Goal: Task Accomplishment & Management: Use online tool/utility

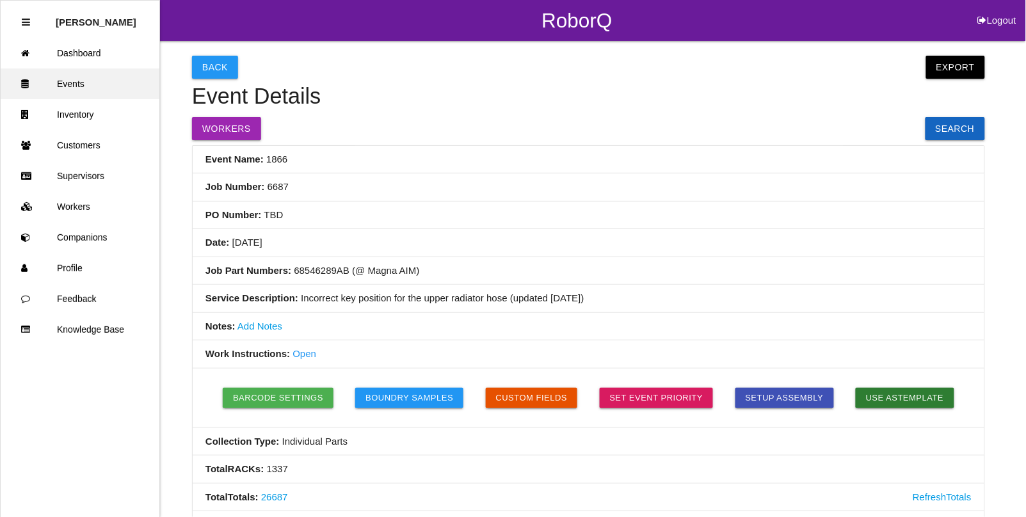
click at [81, 84] on link "Events" at bounding box center [80, 83] width 159 height 31
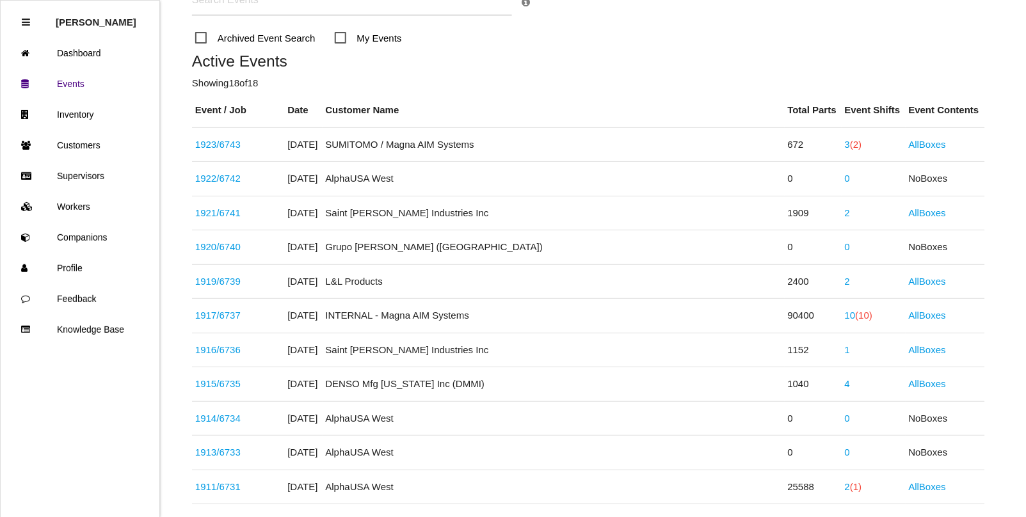
scroll to position [136, 0]
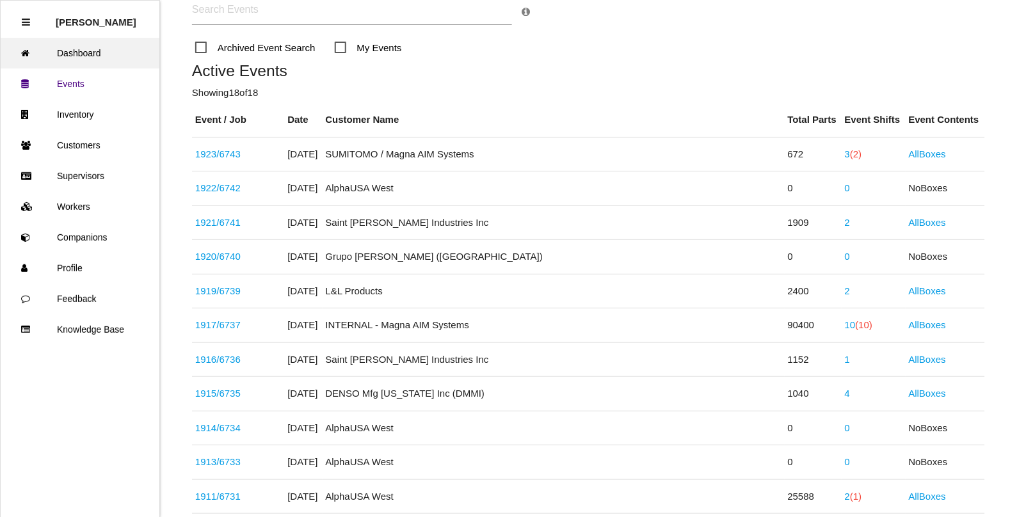
click at [71, 47] on link "Dashboard" at bounding box center [80, 53] width 159 height 31
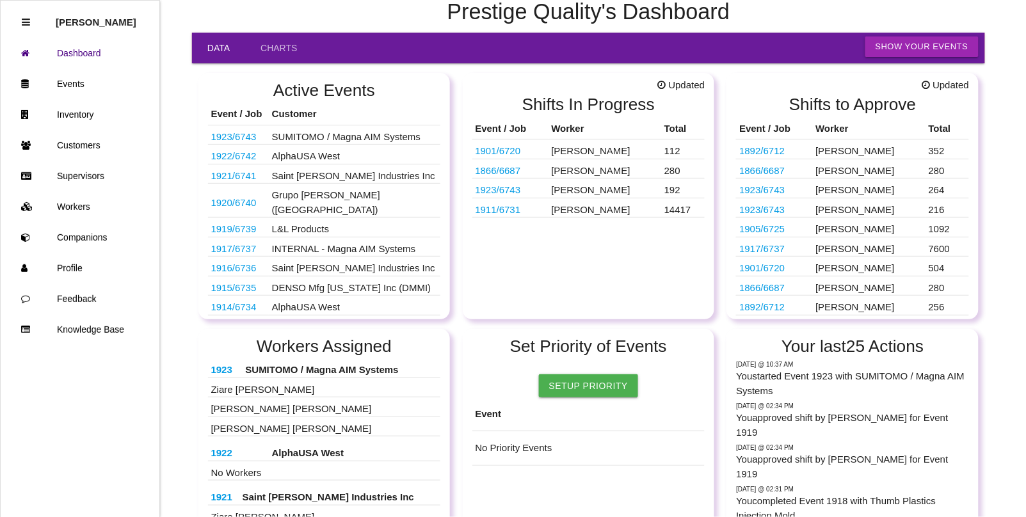
scroll to position [80, 0]
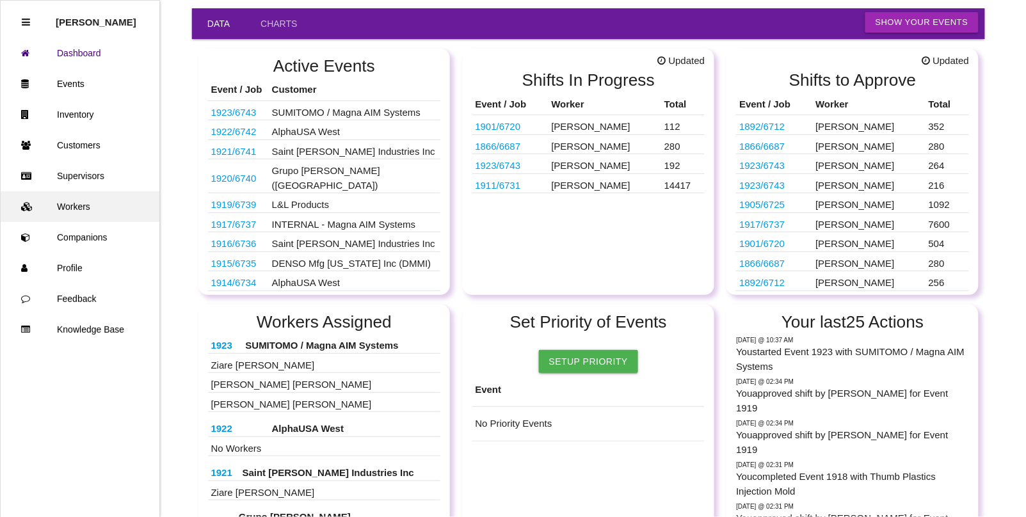
click at [72, 208] on link "Workers" at bounding box center [80, 206] width 159 height 31
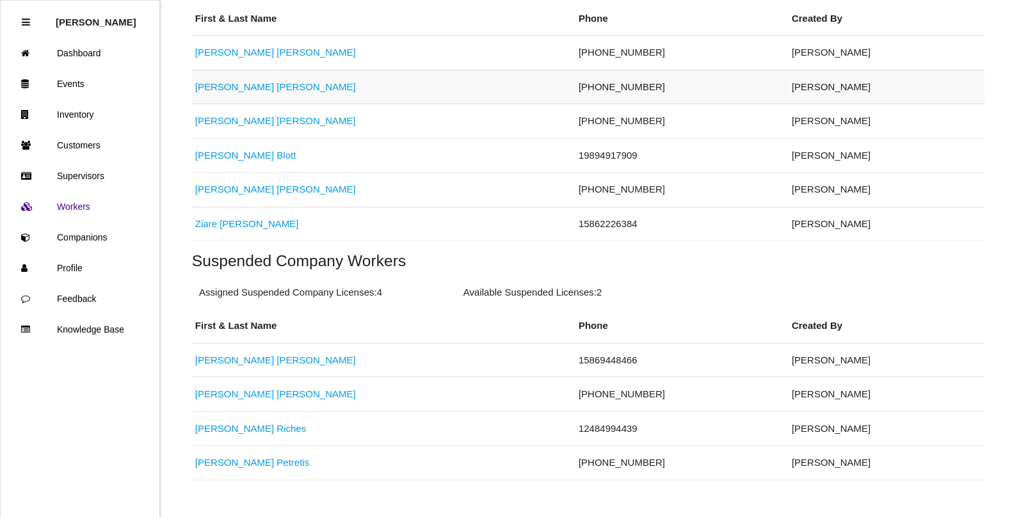
scroll to position [372, 0]
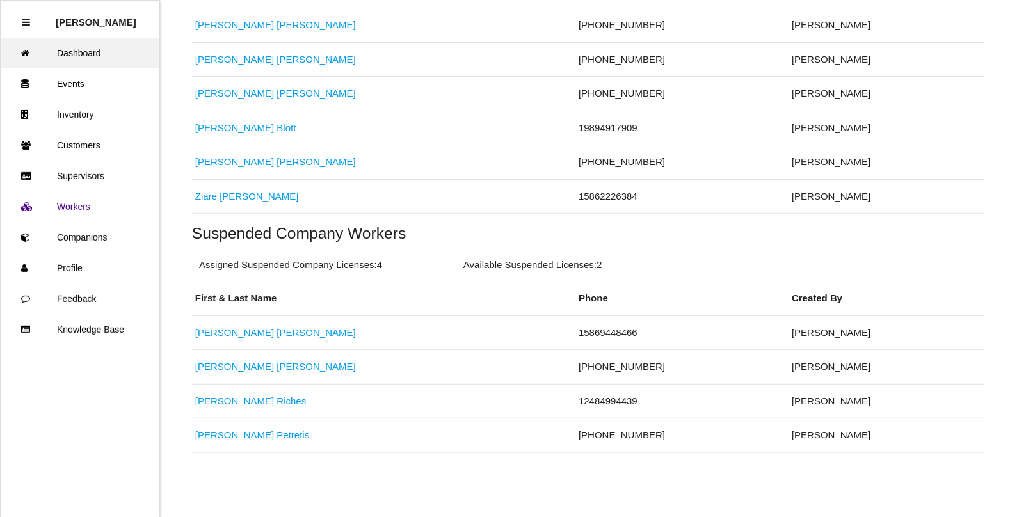
click at [90, 54] on link "Dashboard" at bounding box center [80, 53] width 159 height 31
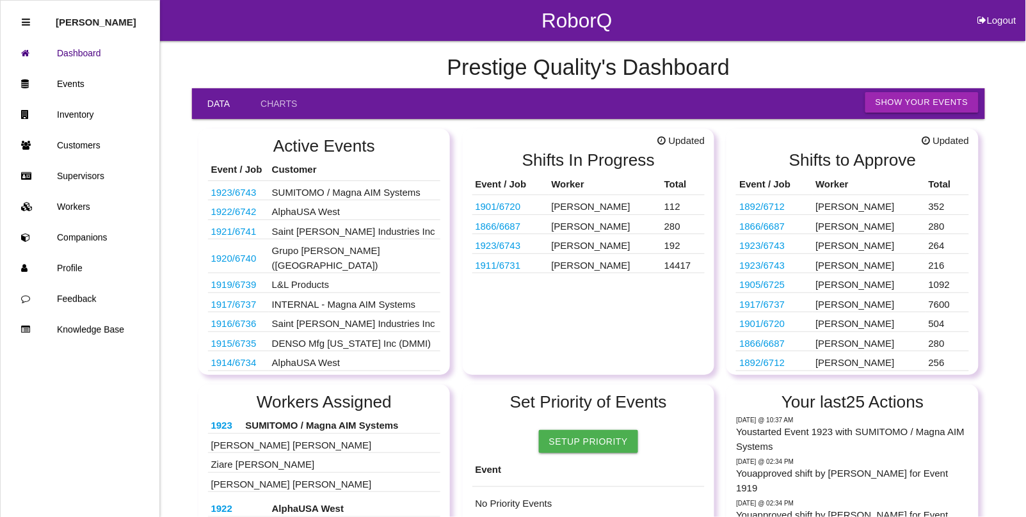
click at [493, 267] on link "1911 / 6731" at bounding box center [497, 265] width 45 height 11
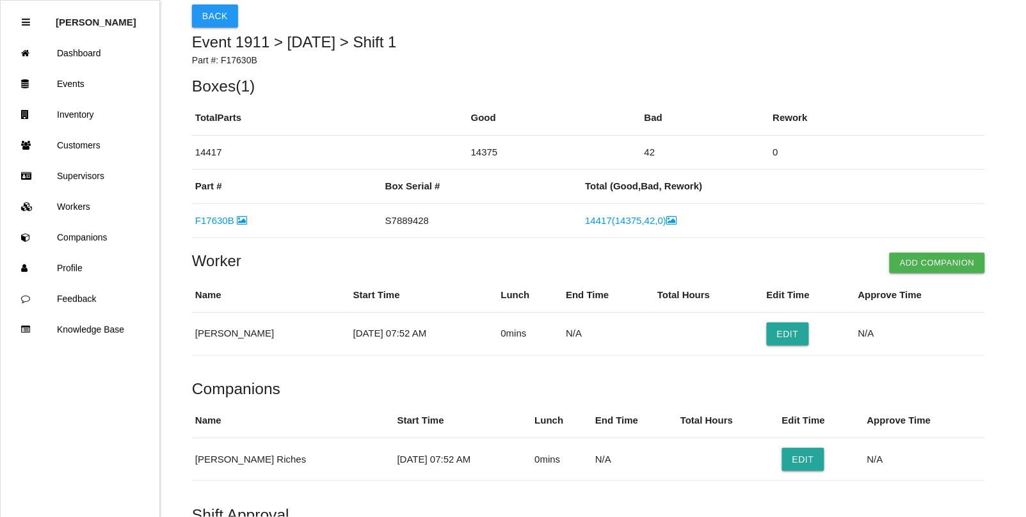
scroll to position [80, 0]
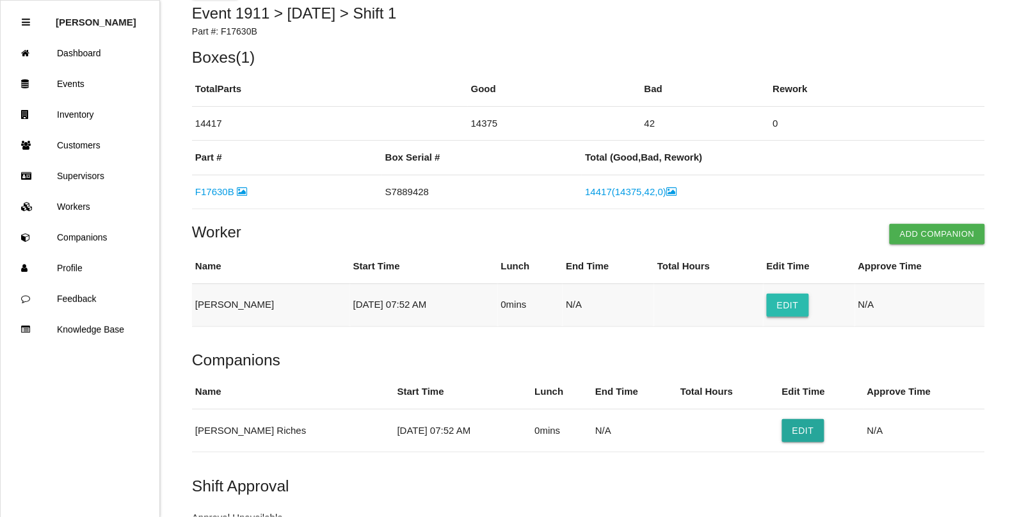
click at [792, 308] on button "Edit" at bounding box center [788, 305] width 42 height 23
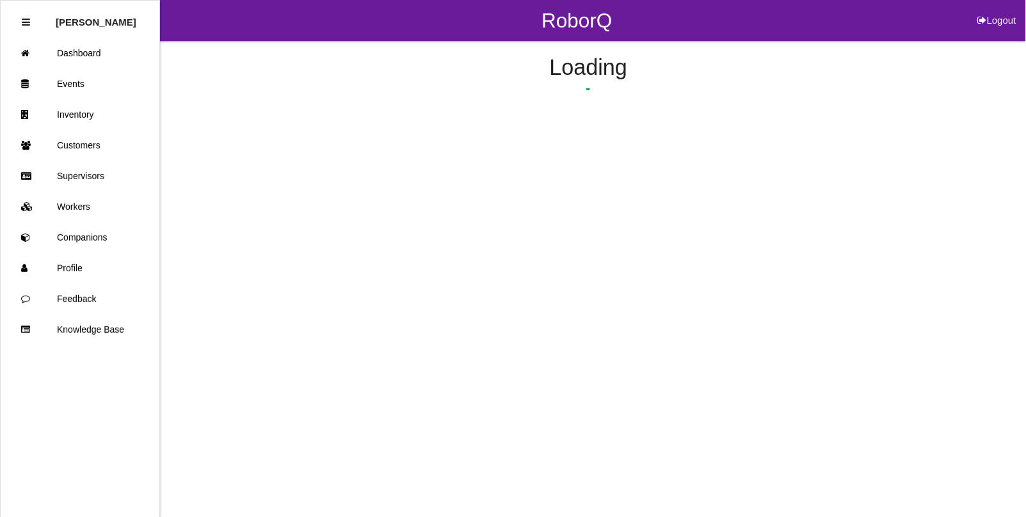
select select "7"
select select "52"
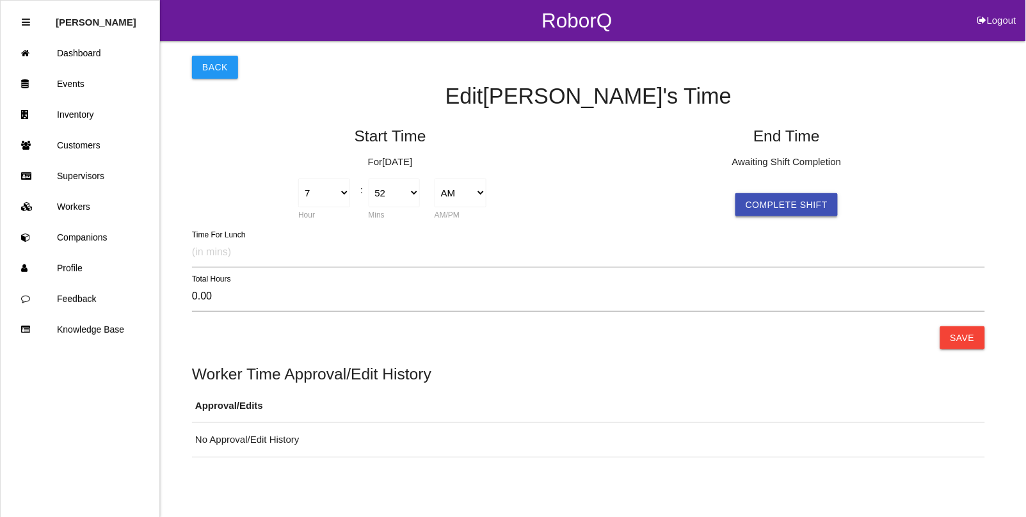
click at [776, 206] on button "Complete Shift" at bounding box center [786, 204] width 102 height 23
select select "7"
select select "52"
click at [739, 195] on select "1 2 3 4 5 6 7 8 9 10 11 12" at bounding box center [721, 193] width 52 height 29
select select "3"
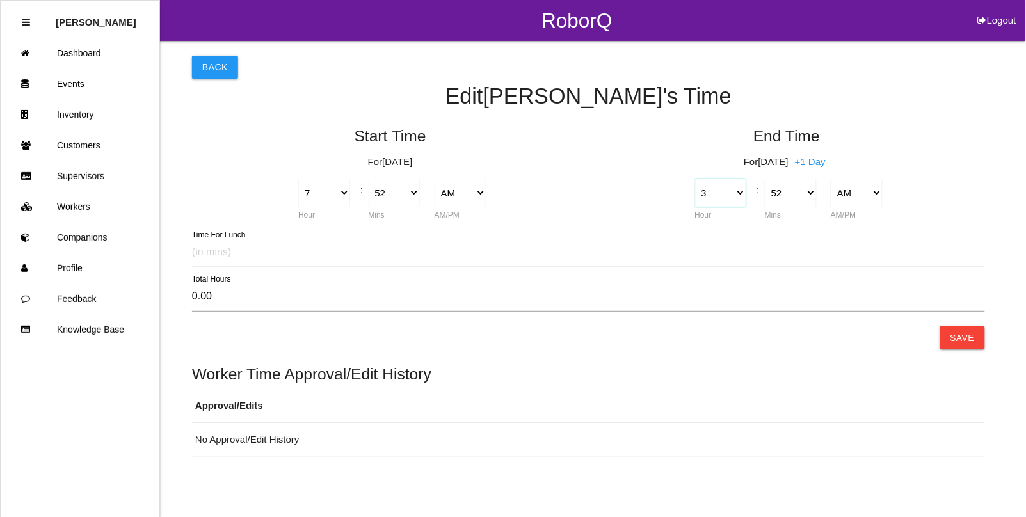
click at [695, 179] on select "1 2 3 4 5 6 7 8 9 10 11 12" at bounding box center [721, 193] width 52 height 29
type input "-4.00"
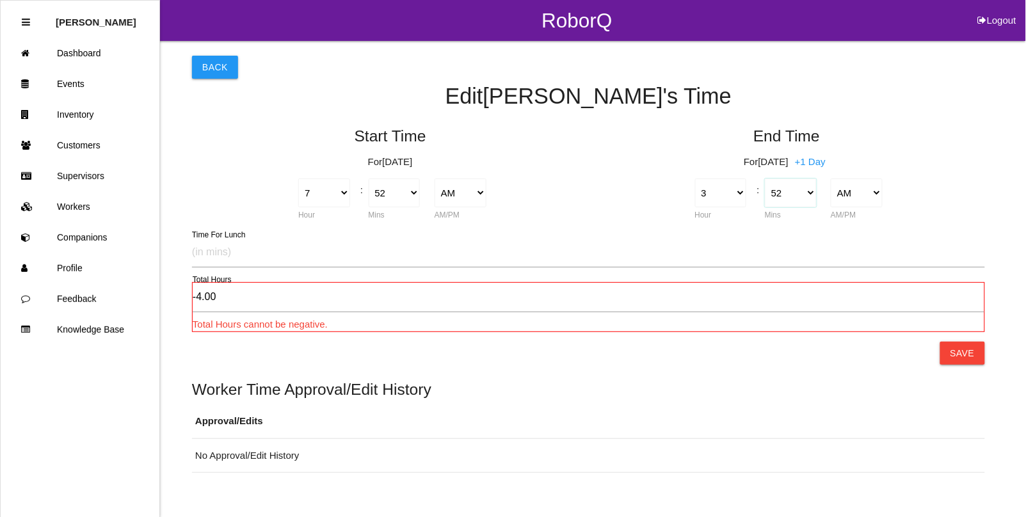
click at [808, 193] on select "00 01 02 03 04 05 06 07 08 09 10 11 12 13 14 15 16 17 18 19 20 21 22 23 24 25 2…" at bounding box center [791, 193] width 52 height 29
select select "30"
click at [765, 179] on select "00 01 02 03 04 05 06 07 08 09 10 11 12 13 14 15 16 17 18 19 20 21 22 23 24 25 2…" at bounding box center [791, 193] width 52 height 29
type input "-4.37"
click at [863, 189] on select "AM PM" at bounding box center [857, 193] width 52 height 29
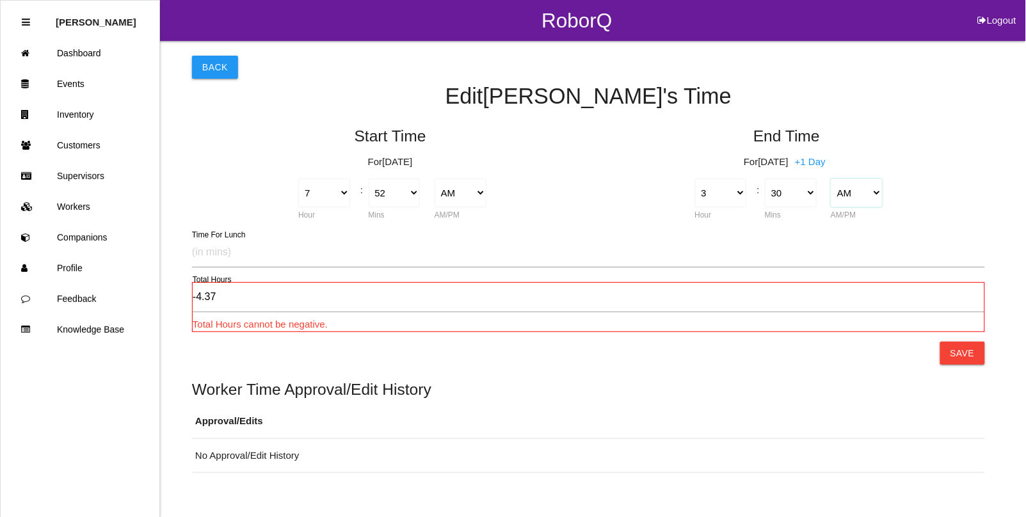
select select "2"
click at [831, 179] on select "AM PM" at bounding box center [857, 193] width 52 height 29
type input "7.63"
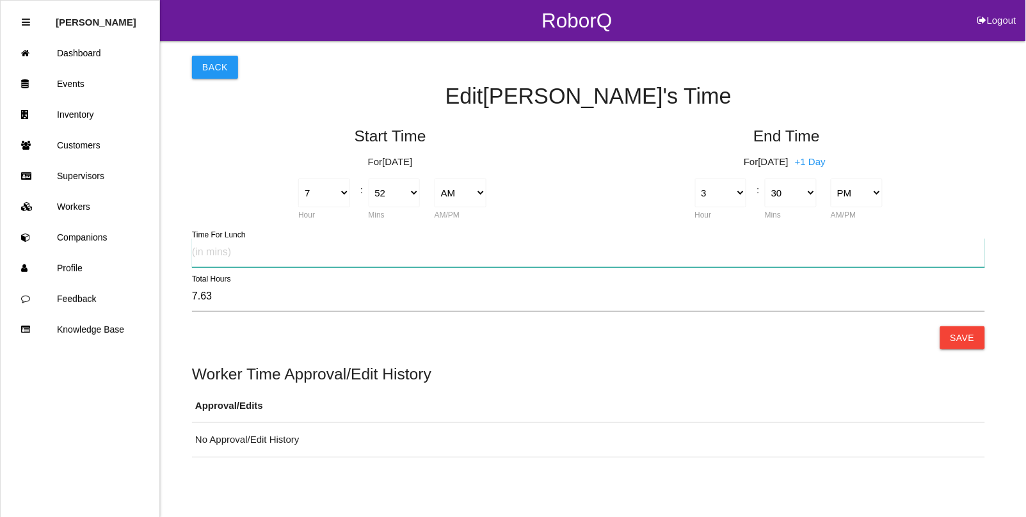
click at [212, 251] on input "text" at bounding box center [588, 252] width 793 height 29
type input "30"
type input "7.13"
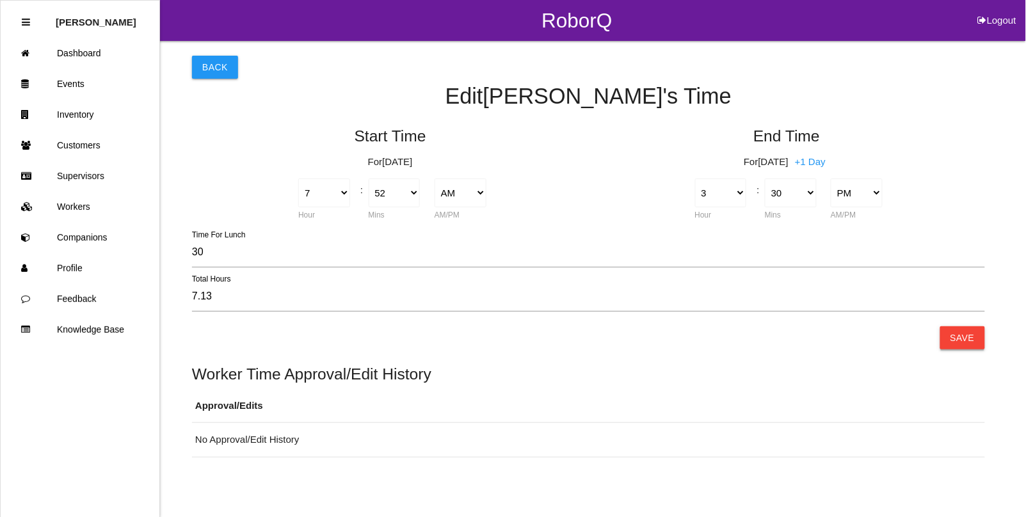
click at [973, 337] on button "Save" at bounding box center [962, 337] width 45 height 23
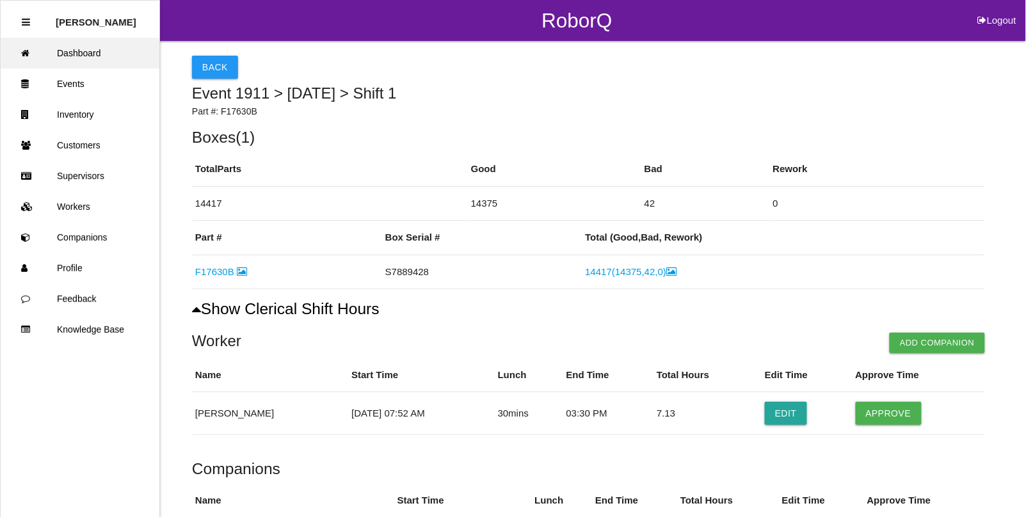
click at [85, 55] on link "Dashboard" at bounding box center [80, 53] width 159 height 31
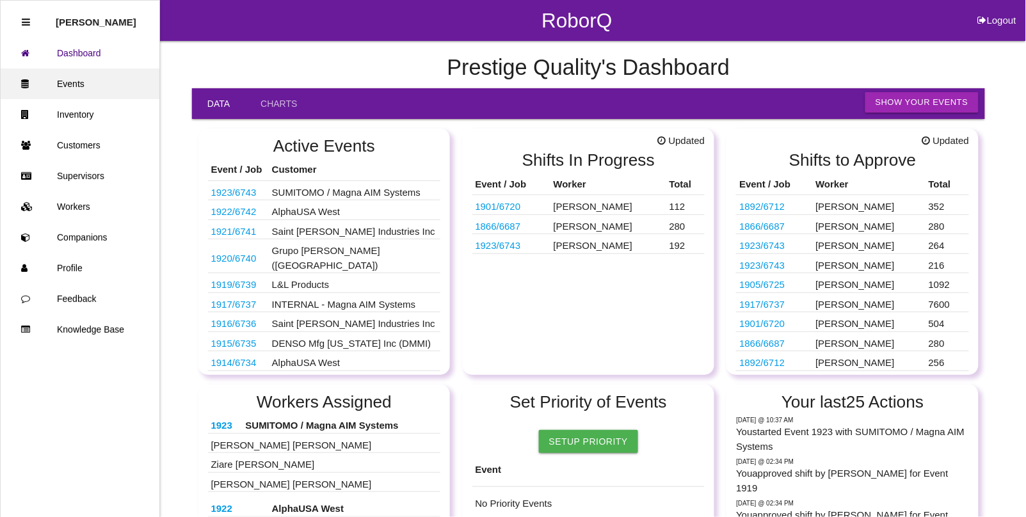
click at [82, 79] on link "Events" at bounding box center [80, 83] width 159 height 31
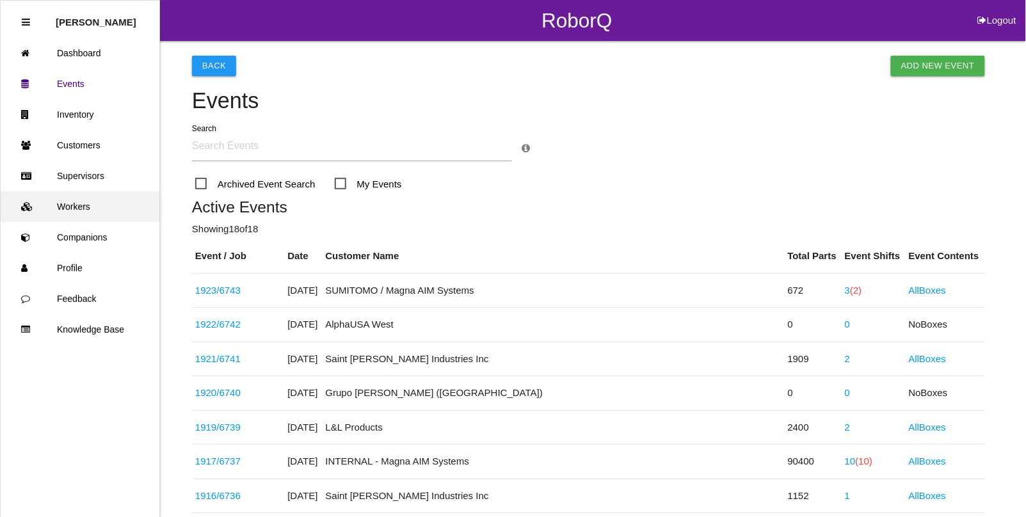
click at [83, 206] on link "Workers" at bounding box center [80, 206] width 159 height 31
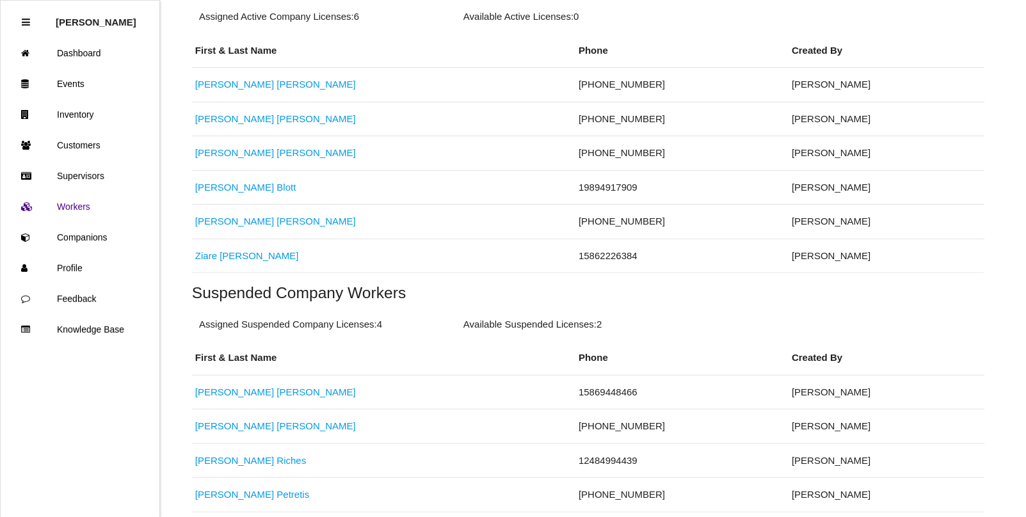
scroll to position [320, 0]
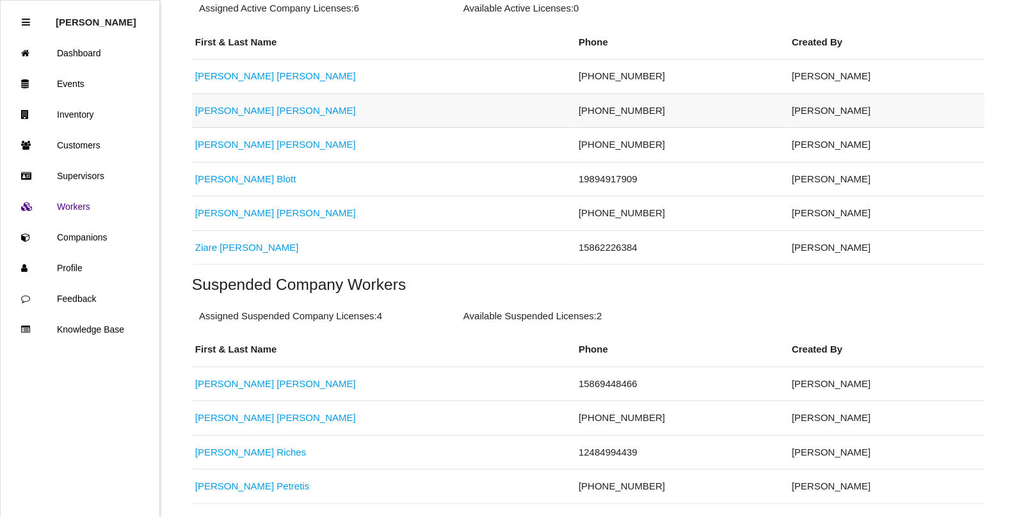
click at [223, 107] on link "[PERSON_NAME]" at bounding box center [275, 110] width 161 height 11
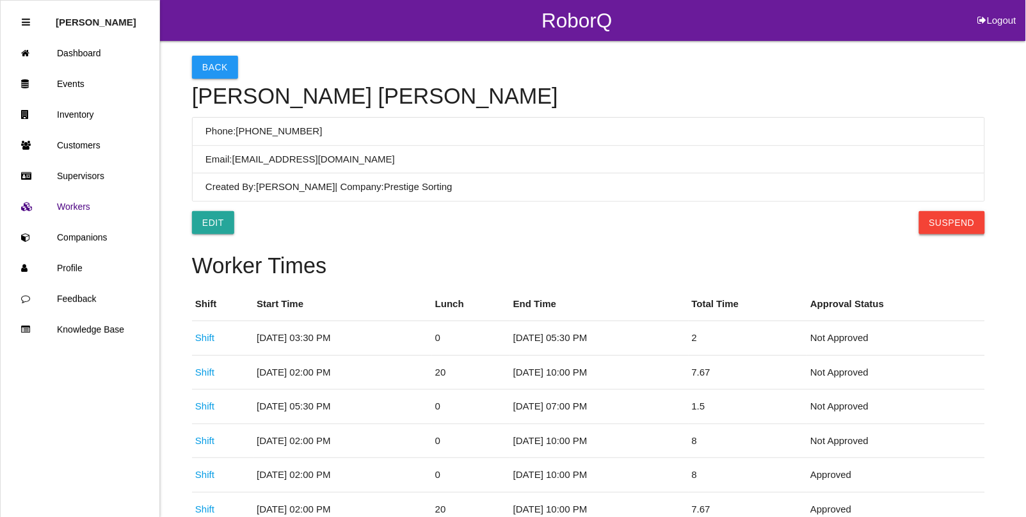
click at [938, 216] on button "Suspend" at bounding box center [952, 222] width 66 height 23
click at [209, 75] on button "Back" at bounding box center [215, 67] width 46 height 23
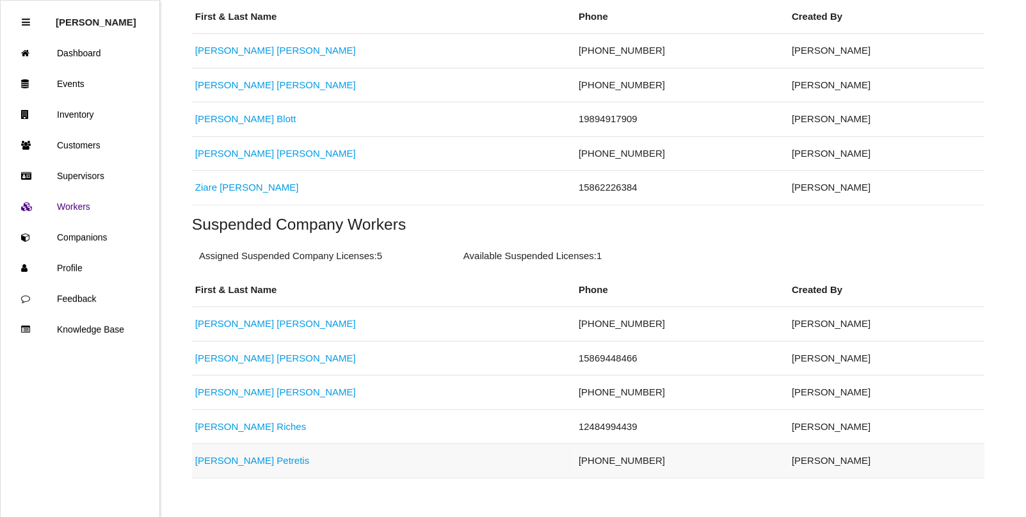
scroll to position [372, 0]
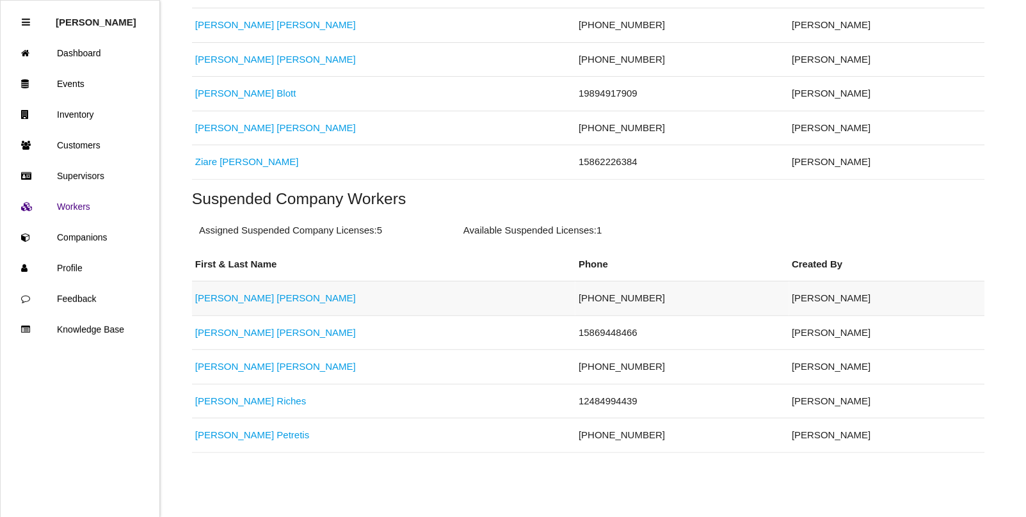
click at [223, 299] on link "[PERSON_NAME]" at bounding box center [275, 297] width 161 height 11
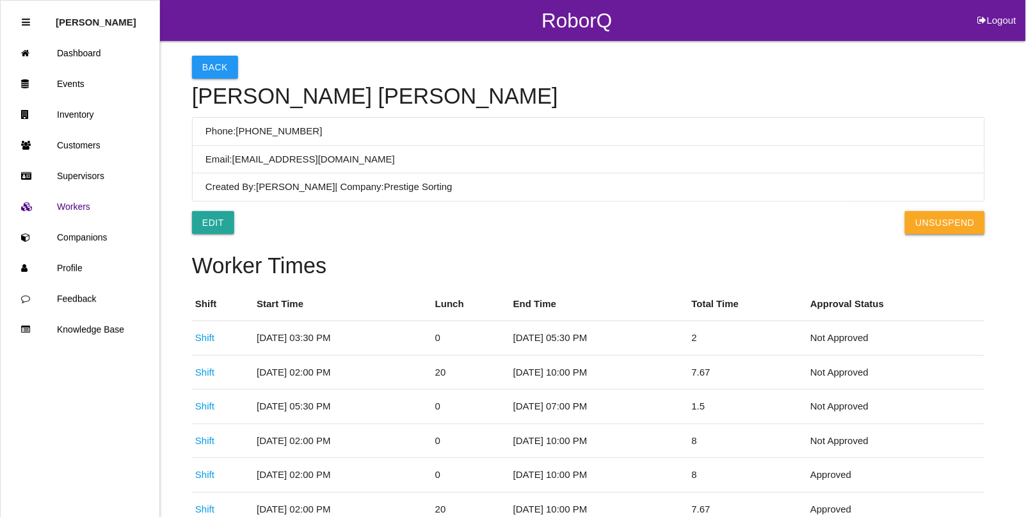
click at [960, 227] on button "UnSuspend" at bounding box center [944, 222] width 79 height 23
click at [218, 70] on button "Back" at bounding box center [215, 67] width 46 height 23
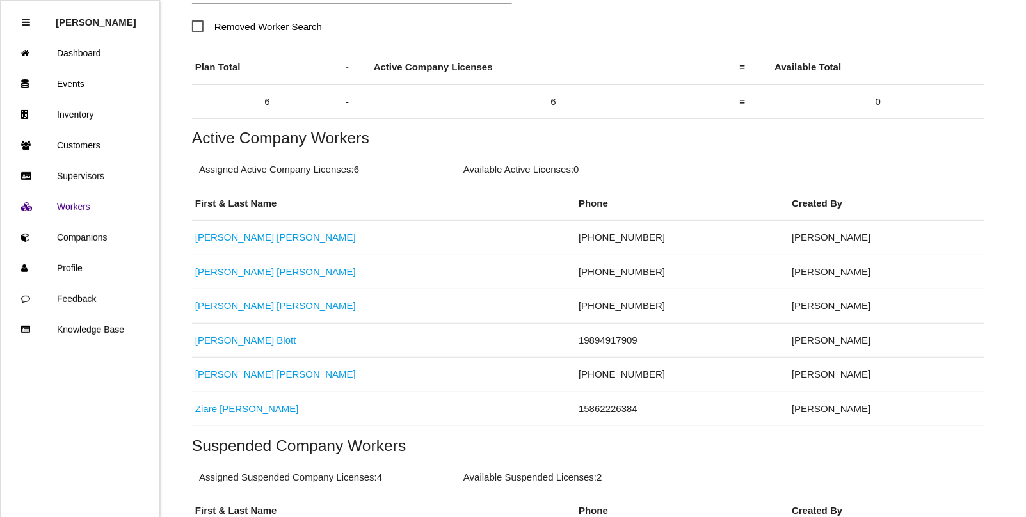
scroll to position [240, 0]
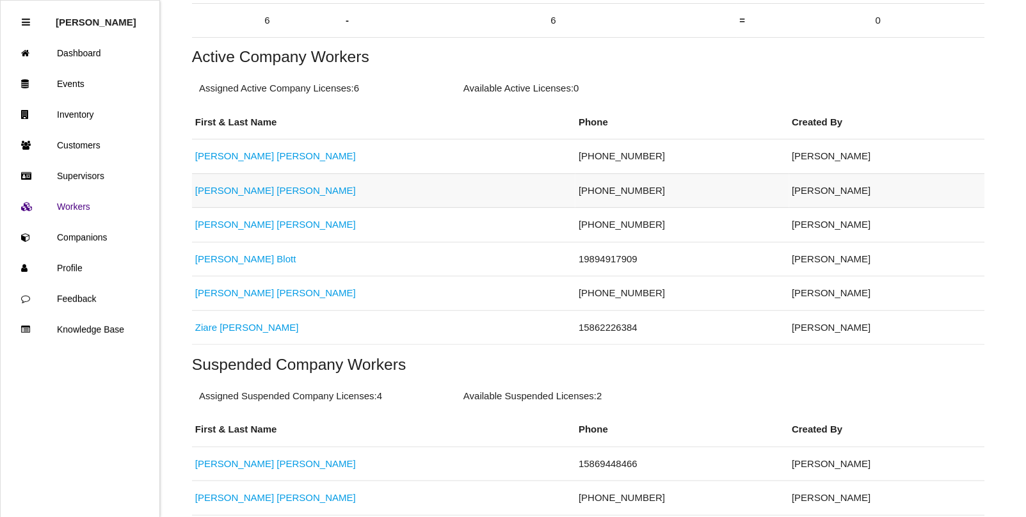
click at [223, 192] on link "[PERSON_NAME]" at bounding box center [275, 190] width 161 height 11
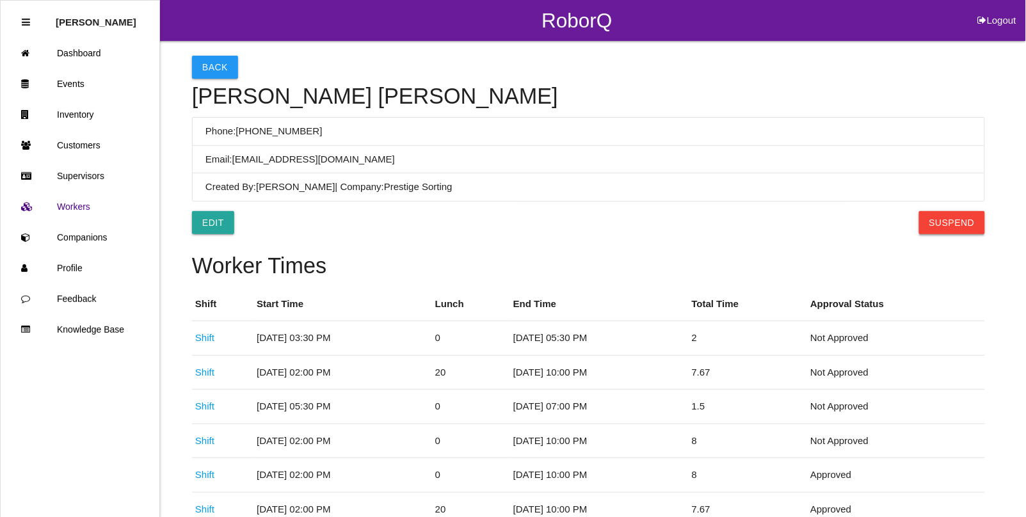
click at [933, 219] on button "Suspend" at bounding box center [952, 222] width 66 height 23
click at [198, 63] on button "Back" at bounding box center [215, 67] width 46 height 23
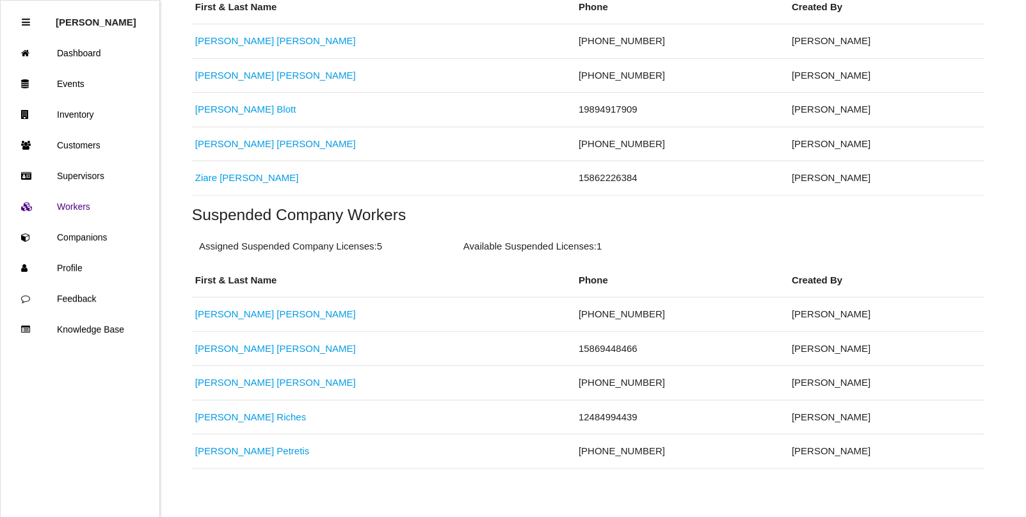
scroll to position [372, 0]
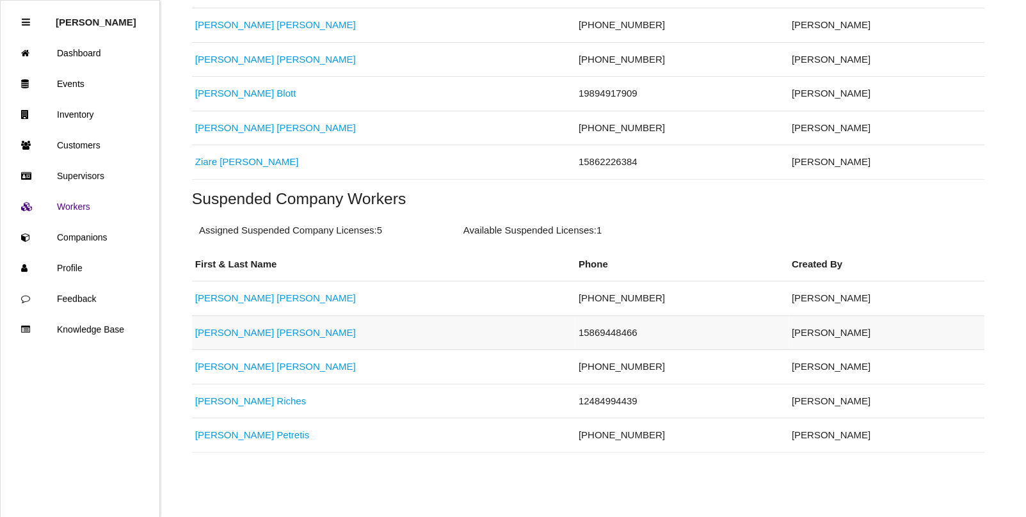
click at [218, 336] on link "[PERSON_NAME]" at bounding box center [275, 332] width 161 height 11
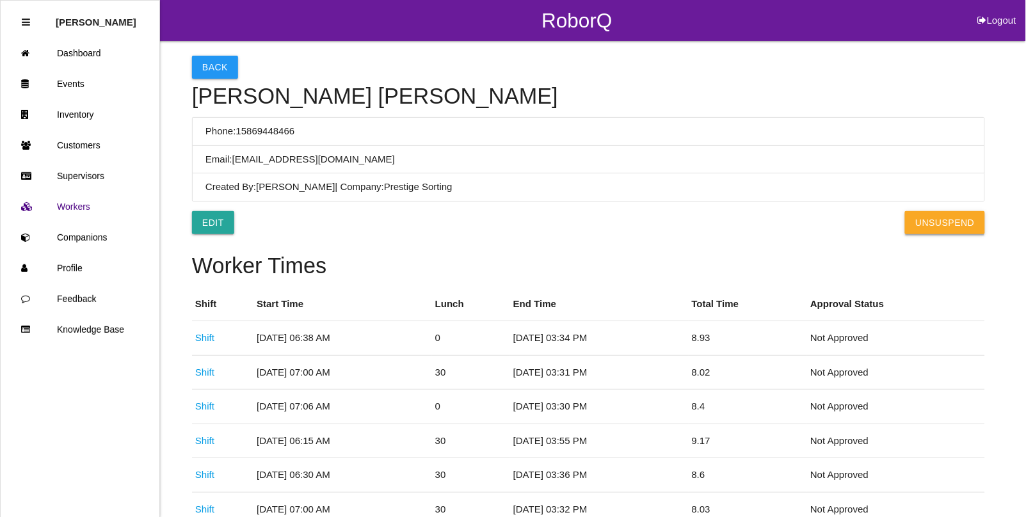
click at [939, 225] on button "UnSuspend" at bounding box center [944, 222] width 79 height 23
click at [74, 78] on link "Events" at bounding box center [80, 83] width 159 height 31
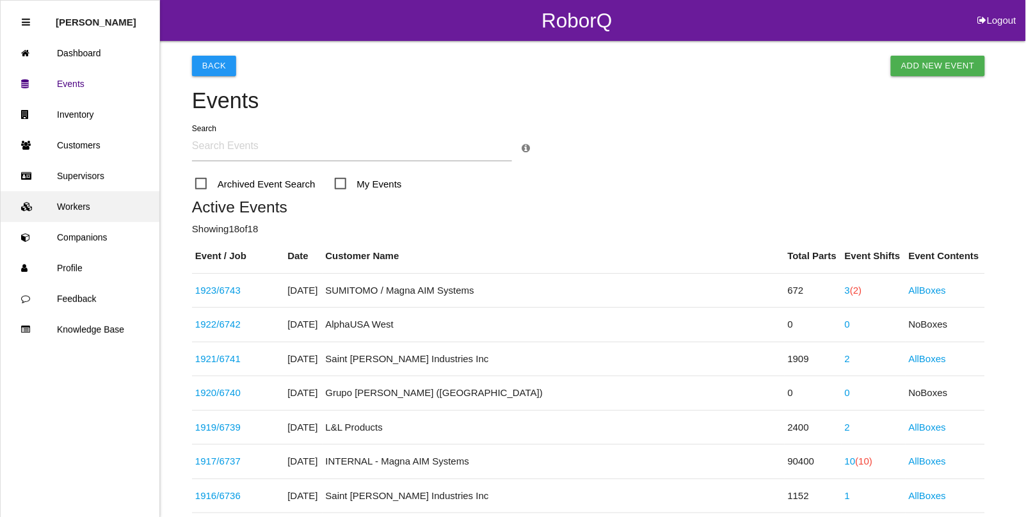
click at [86, 208] on link "Workers" at bounding box center [80, 206] width 159 height 31
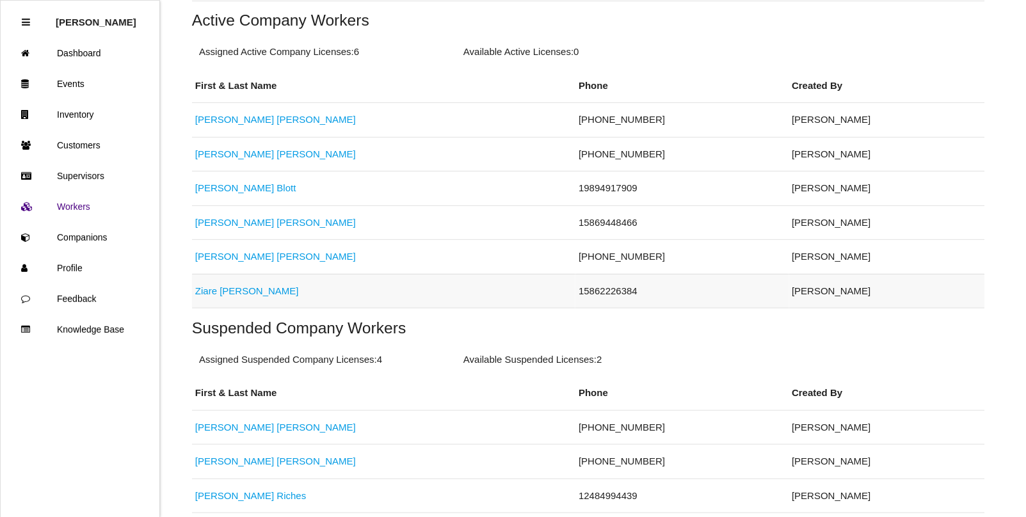
scroll to position [240, 0]
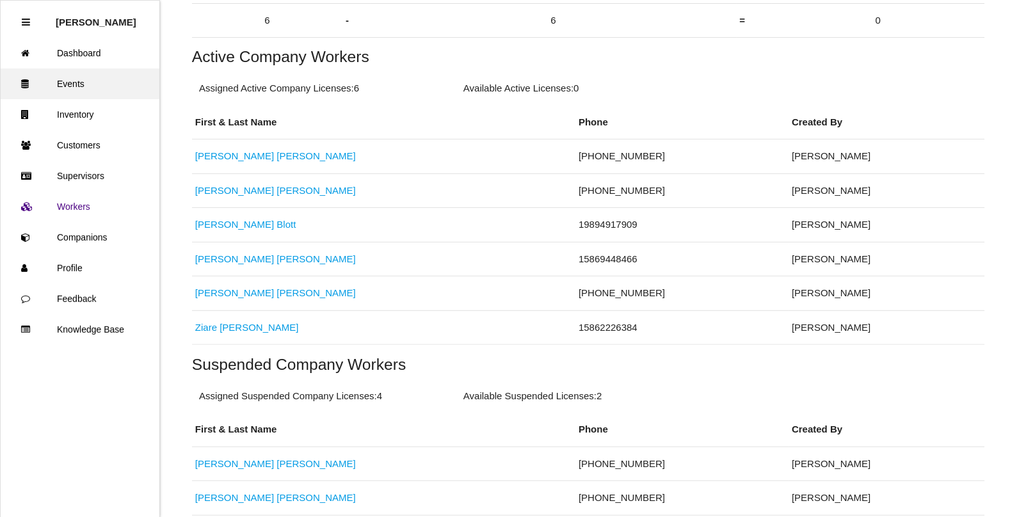
click at [72, 88] on link "Events" at bounding box center [80, 83] width 159 height 31
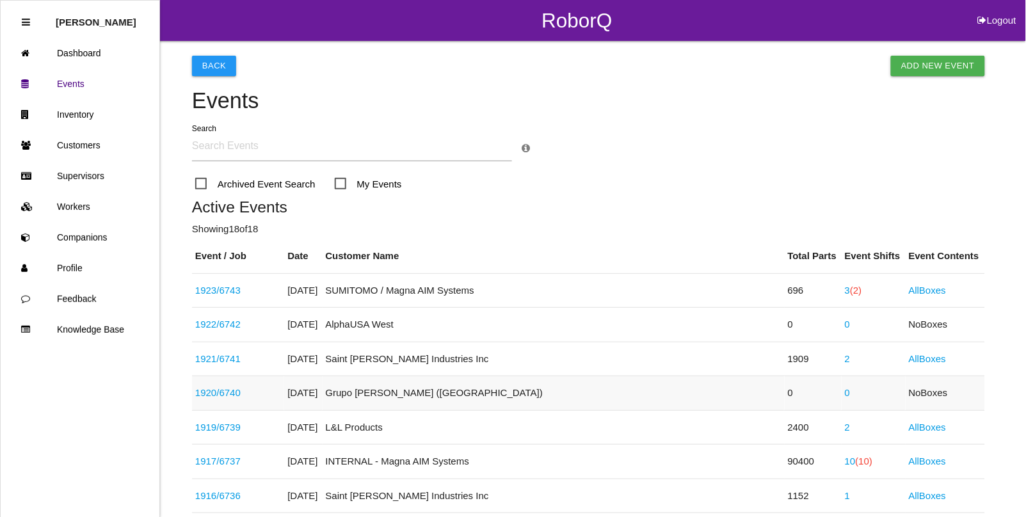
click at [212, 394] on link "1920 / 6740" at bounding box center [217, 392] width 45 height 11
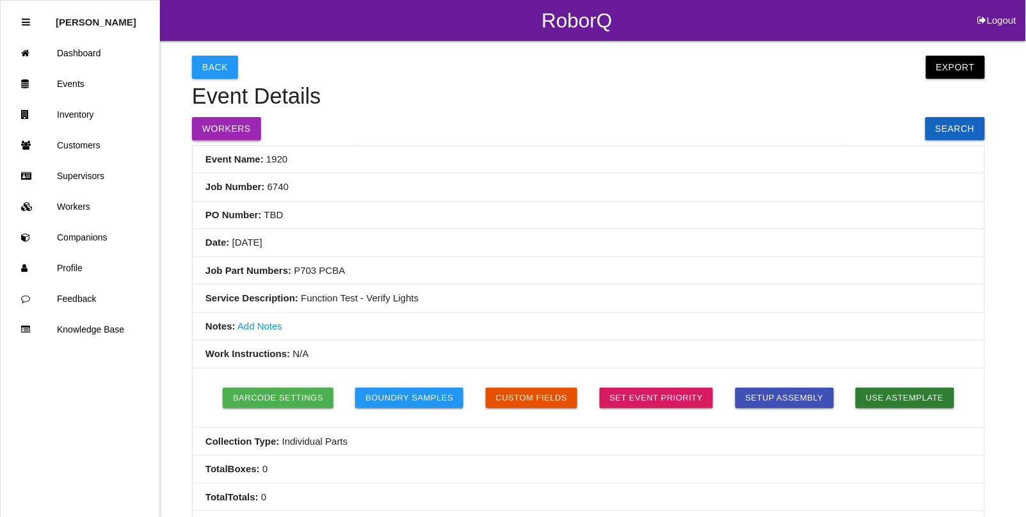
click at [234, 131] on button "Workers" at bounding box center [226, 128] width 69 height 23
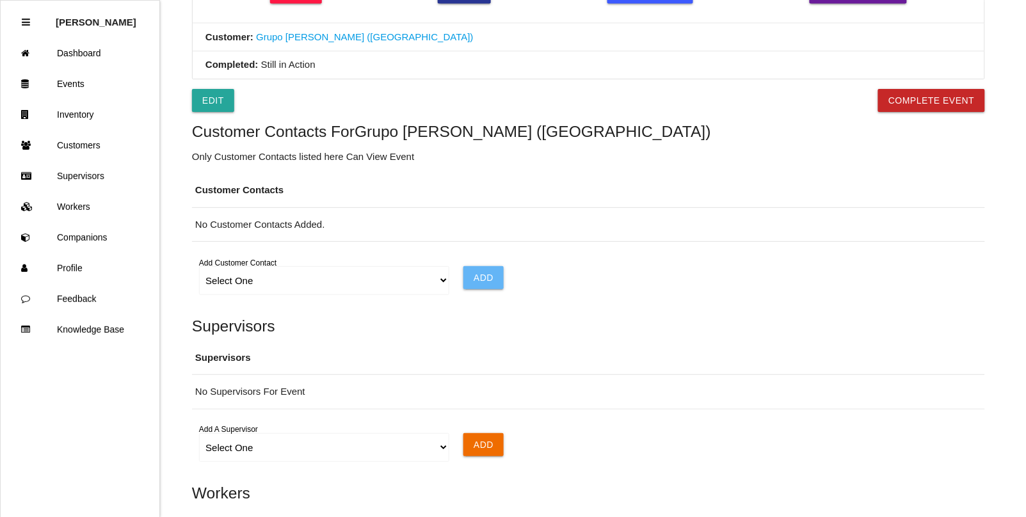
scroll to position [630, 0]
click at [442, 285] on select "Select One Choose All [PERSON_NAME] [PERSON_NAME] [PERSON_NAME] [PERSON_NAME] […" at bounding box center [324, 281] width 250 height 29
click at [199, 270] on select "Select One Choose All [PERSON_NAME] [PERSON_NAME] [PERSON_NAME] [PERSON_NAME] […" at bounding box center [324, 281] width 250 height 29
click at [501, 280] on input "Add" at bounding box center [483, 278] width 40 height 23
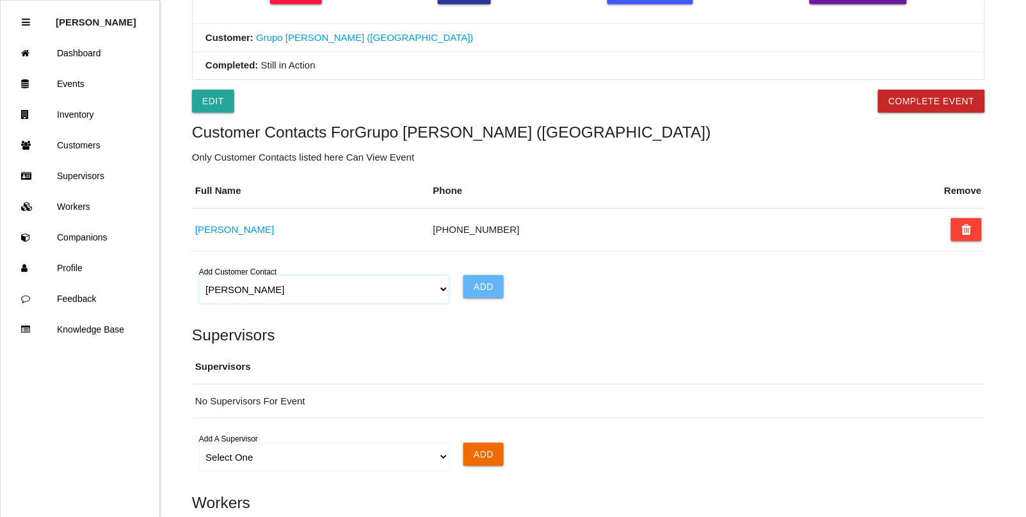
click at [440, 299] on select "Select One Choose All [PERSON_NAME] [PERSON_NAME] [PERSON_NAME] [PERSON_NAME] […" at bounding box center [324, 289] width 250 height 29
click at [199, 278] on select "Select One Choose All [PERSON_NAME] [PERSON_NAME] [PERSON_NAME] [PERSON_NAME] […" at bounding box center [324, 289] width 250 height 29
click at [474, 288] on input "Add" at bounding box center [483, 286] width 40 height 23
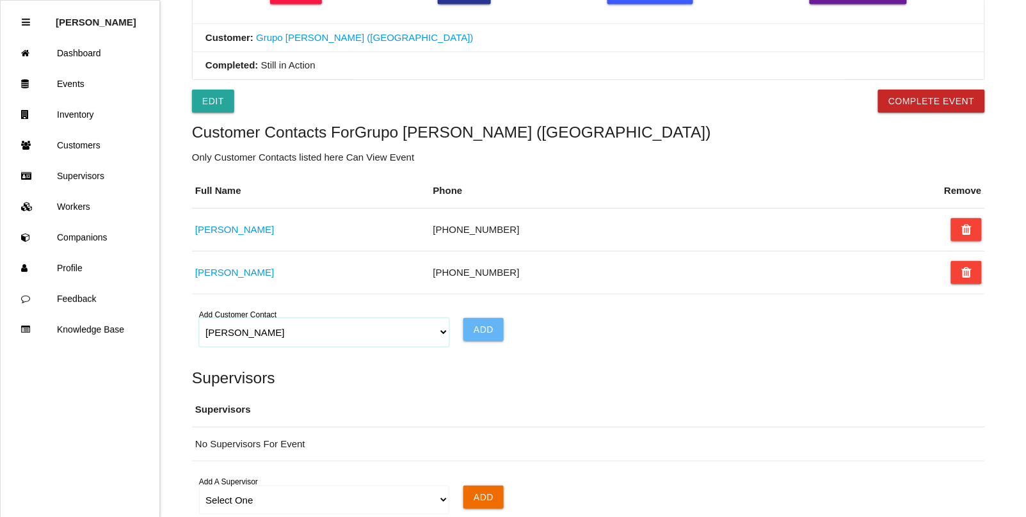
drag, startPoint x: 437, startPoint y: 335, endPoint x: 427, endPoint y: 346, distance: 15.4
click at [437, 335] on select "Select One Choose All [PERSON_NAME] [PERSON_NAME] [PERSON_NAME] [PERSON_NAME] […" at bounding box center [324, 332] width 250 height 29
click at [199, 321] on select "Select One Choose All [PERSON_NAME] [PERSON_NAME] [PERSON_NAME] [PERSON_NAME] […" at bounding box center [324, 332] width 250 height 29
click at [485, 324] on input "Add" at bounding box center [483, 329] width 40 height 23
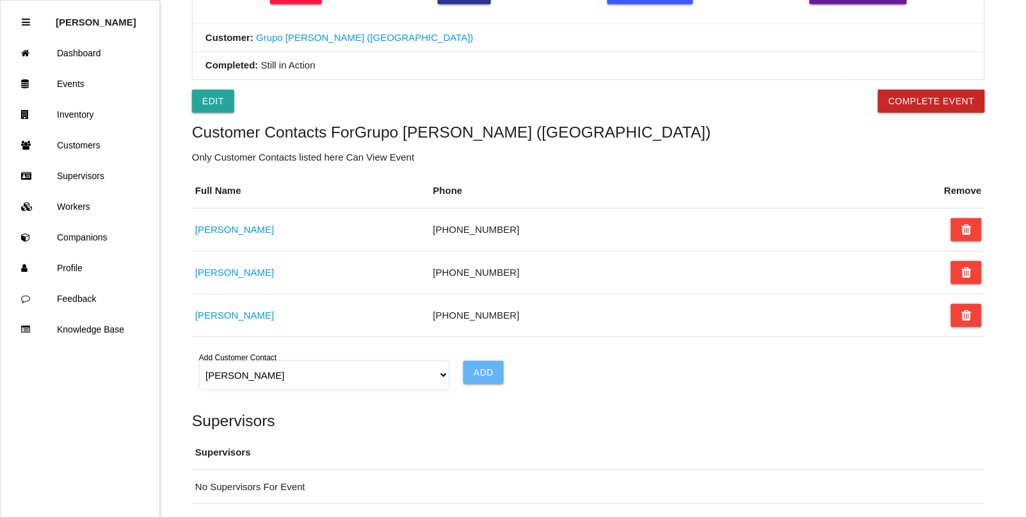
click at [439, 378] on select "Select One Choose All [PERSON_NAME] [PERSON_NAME] [PERSON_NAME] [PERSON_NAME] […" at bounding box center [324, 375] width 250 height 29
select select "62e017355e7db500123542fc"
click at [199, 365] on select "Select One Choose All [PERSON_NAME] [PERSON_NAME] [PERSON_NAME] [PERSON_NAME] […" at bounding box center [324, 375] width 250 height 29
click at [502, 376] on input "Add" at bounding box center [483, 372] width 40 height 23
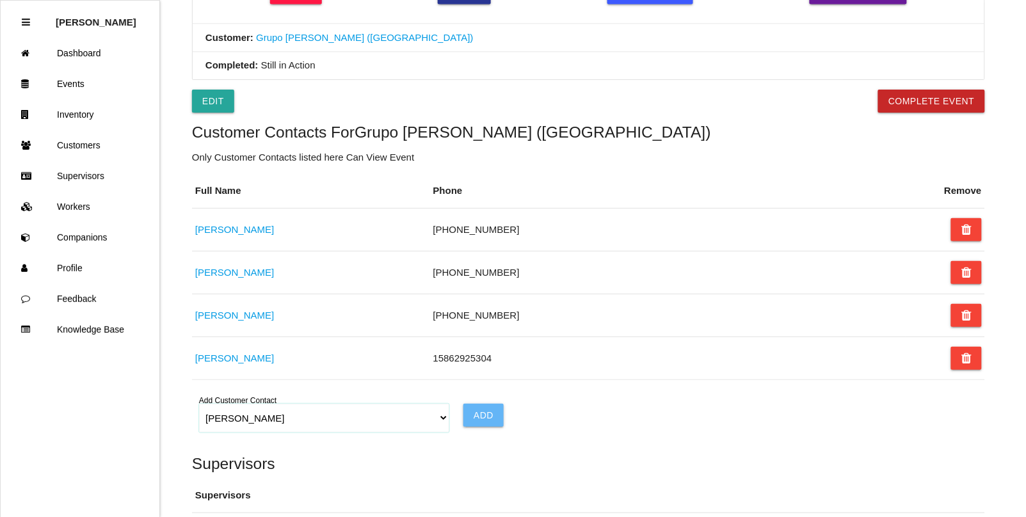
click at [443, 427] on select "Select One Choose All [PERSON_NAME] [PERSON_NAME] [PERSON_NAME] [PERSON_NAME] […" at bounding box center [324, 418] width 250 height 29
click at [65, 83] on link "Events" at bounding box center [80, 83] width 159 height 31
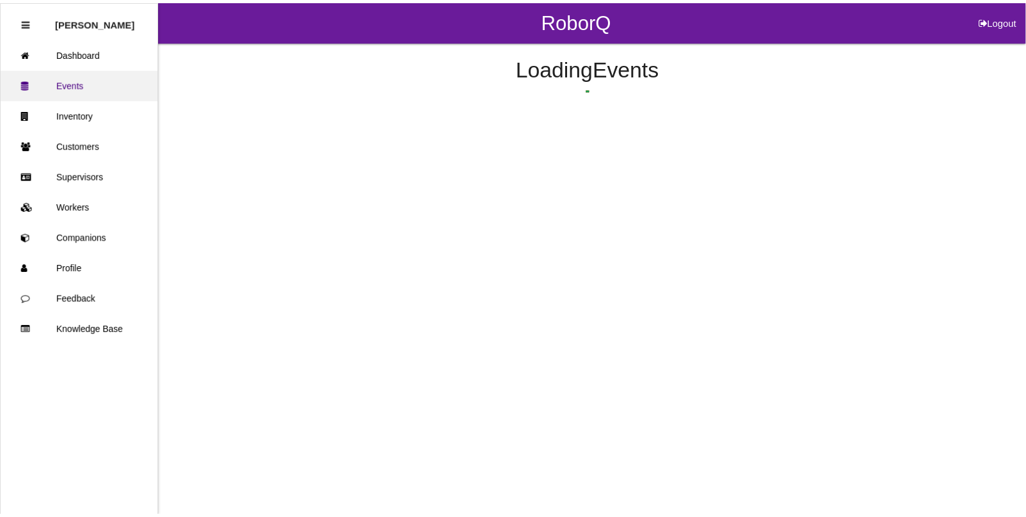
scroll to position [135, 0]
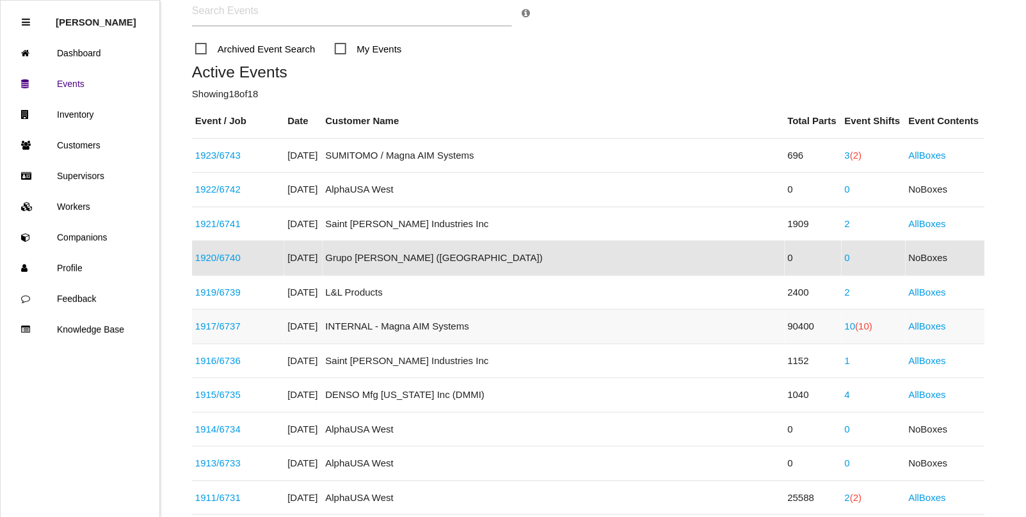
click at [221, 325] on link "1917 / 6737" at bounding box center [217, 326] width 45 height 11
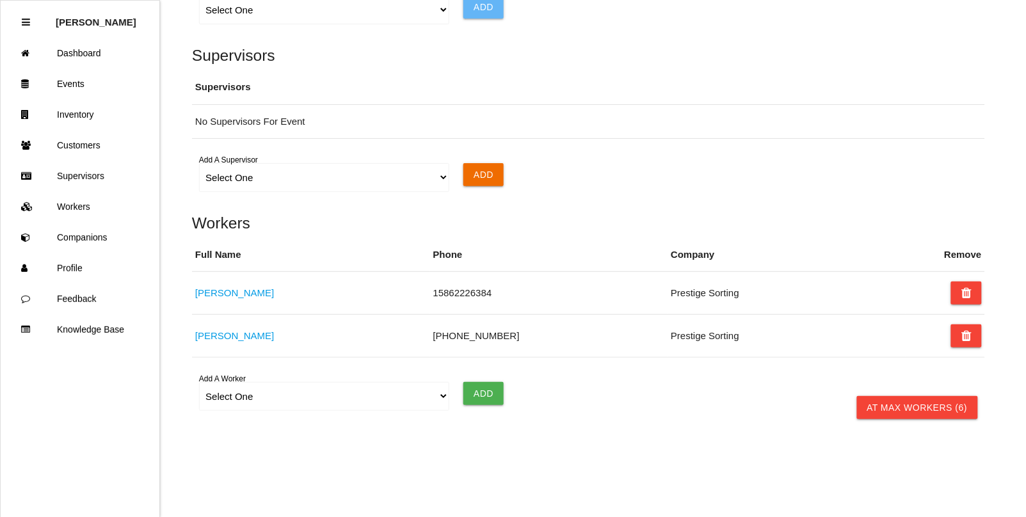
scroll to position [1051, 0]
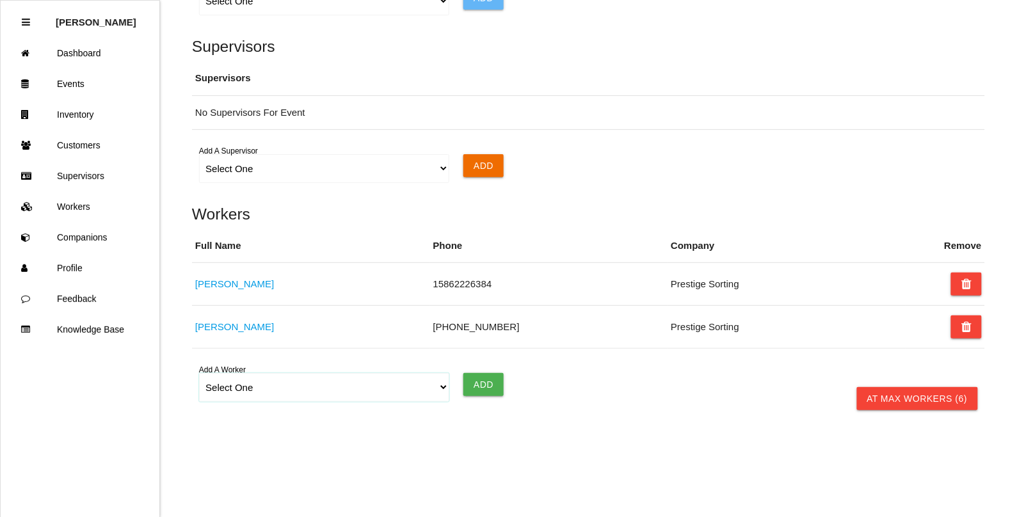
click at [258, 388] on select "Select One [PERSON_NAME] [PERSON_NAME] [PERSON_NAME] [PERSON_NAME] [PERSON_NAME…" at bounding box center [324, 387] width 250 height 29
select select "62ea945e85cc6f0019694609"
click at [199, 374] on select "Select One [PERSON_NAME] [PERSON_NAME] [PERSON_NAME] [PERSON_NAME] [PERSON_NAME…" at bounding box center [324, 387] width 250 height 29
click at [488, 388] on input "Add" at bounding box center [483, 384] width 40 height 23
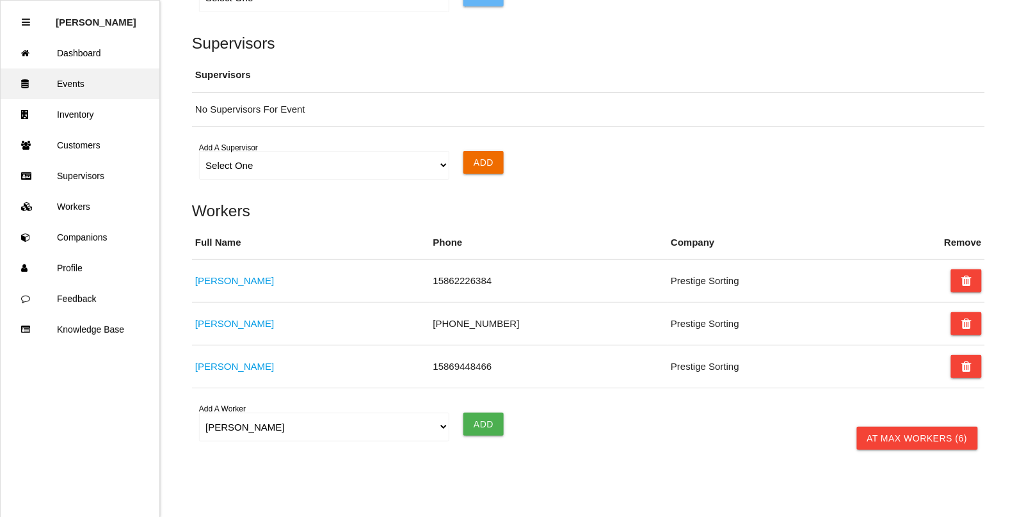
click at [68, 82] on link "Events" at bounding box center [80, 83] width 159 height 31
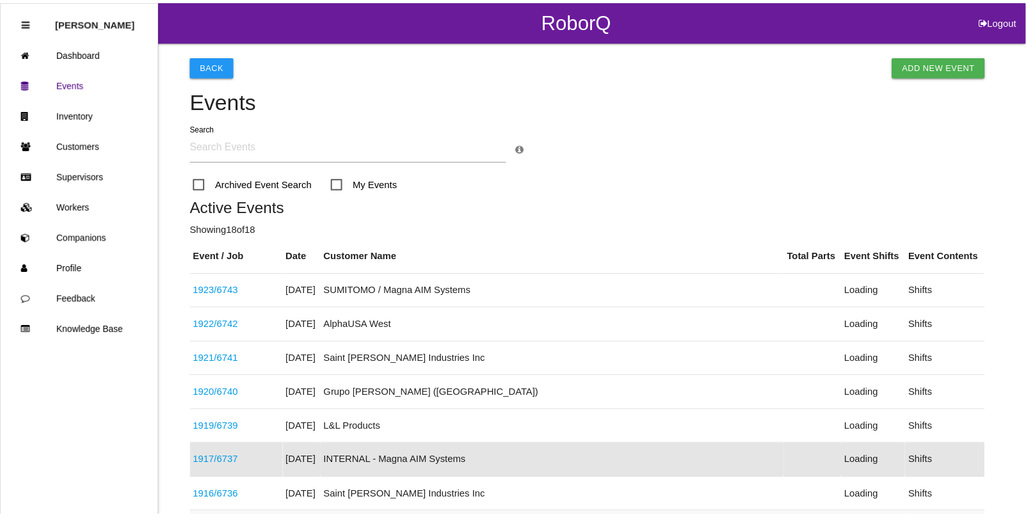
scroll to position [203, 0]
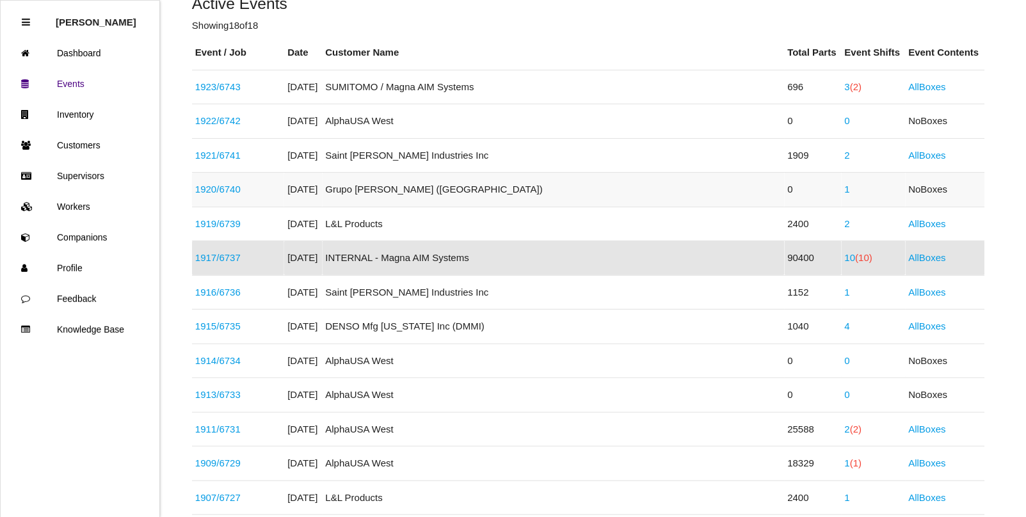
click at [231, 186] on link "1920 / 6740" at bounding box center [217, 189] width 45 height 11
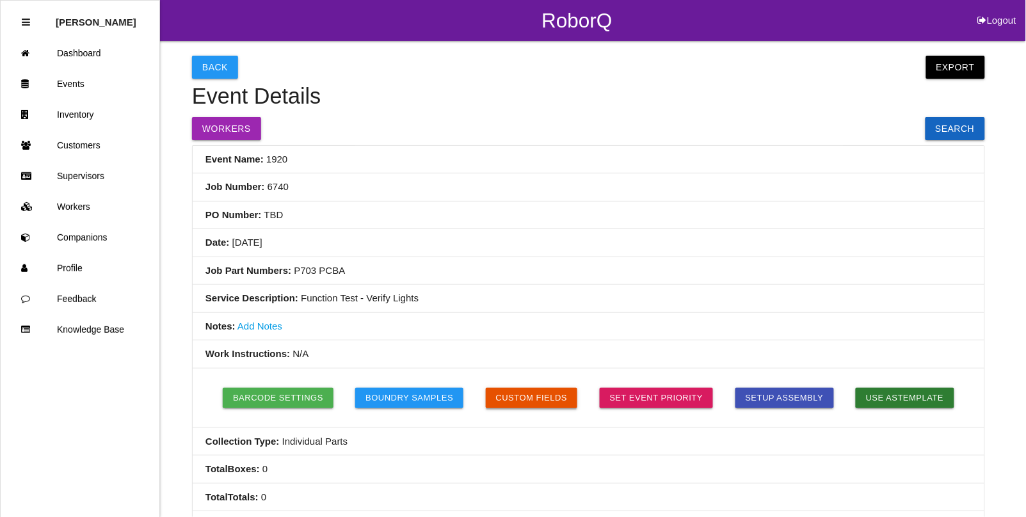
click at [518, 400] on button "Custom Fields" at bounding box center [532, 398] width 92 height 20
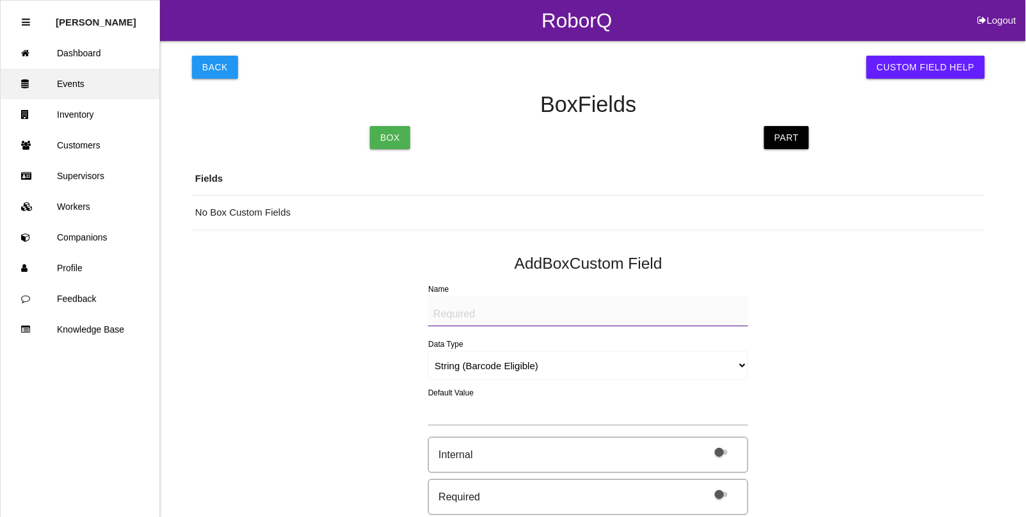
drag, startPoint x: 72, startPoint y: 78, endPoint x: 72, endPoint y: 84, distance: 6.4
click at [72, 79] on link "Events" at bounding box center [80, 83] width 159 height 31
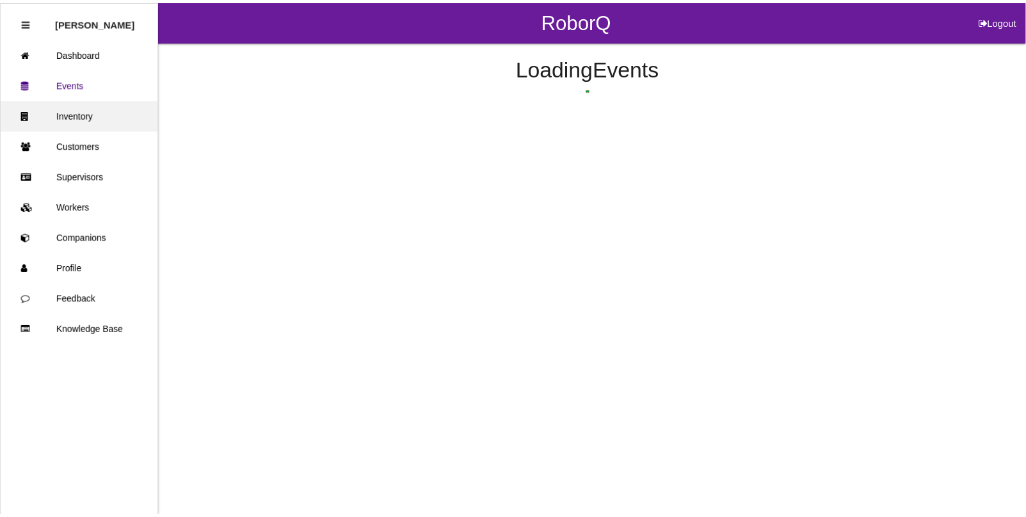
scroll to position [135, 0]
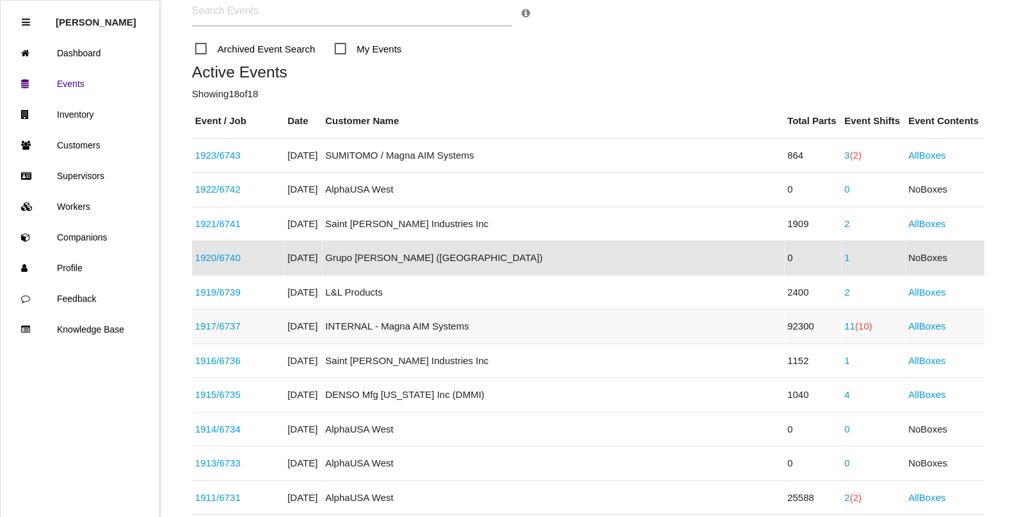
click at [855, 321] on span "(10)" at bounding box center [863, 326] width 17 height 11
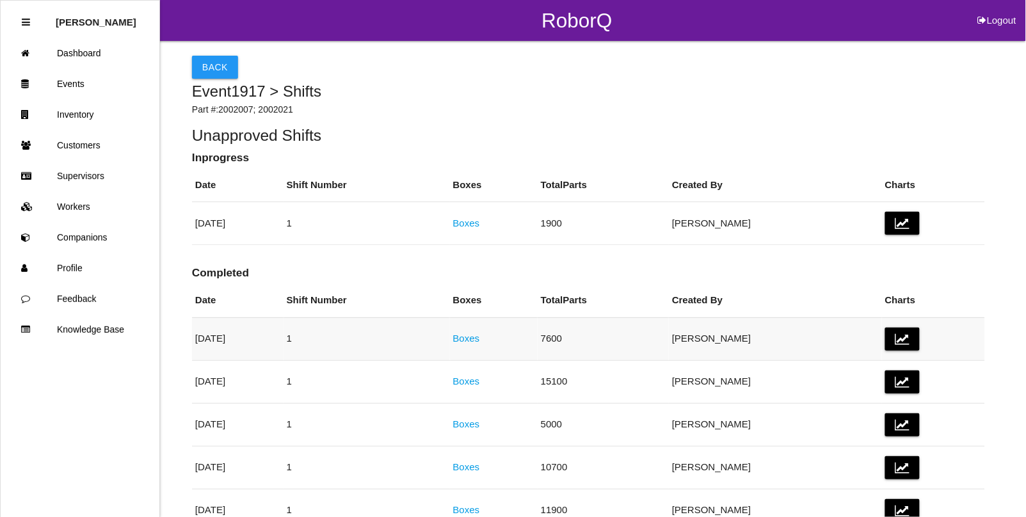
click at [480, 337] on link "Boxes" at bounding box center [466, 338] width 27 height 11
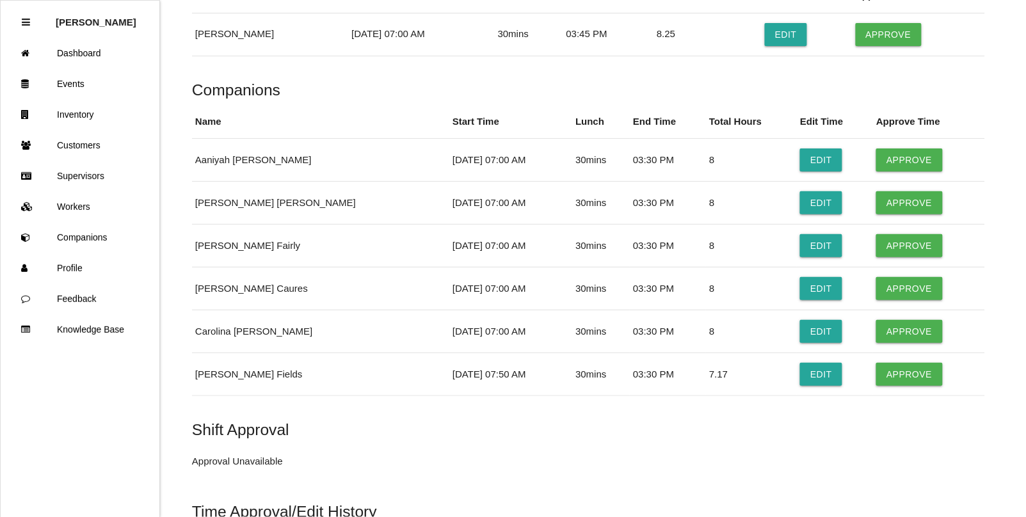
scroll to position [2942, 0]
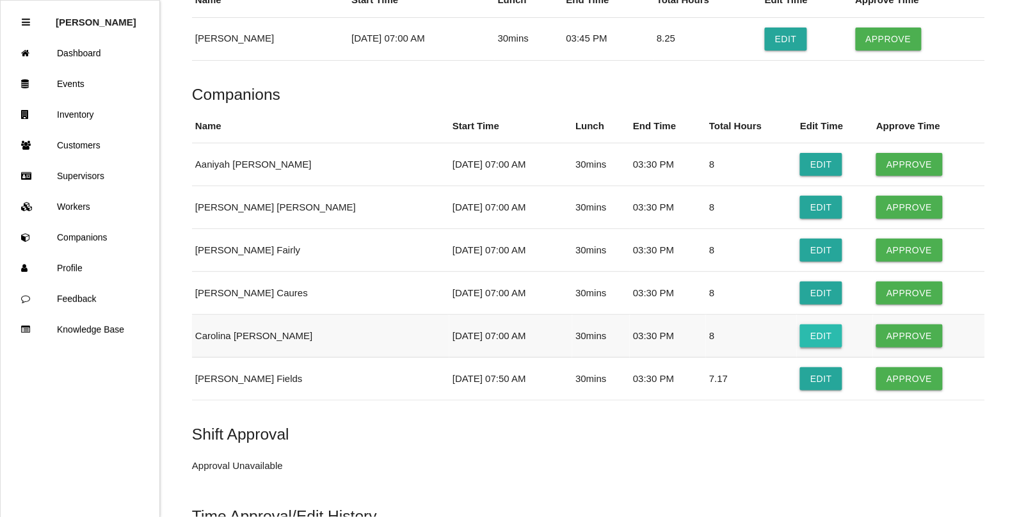
click at [805, 346] on button "Edit" at bounding box center [821, 335] width 42 height 23
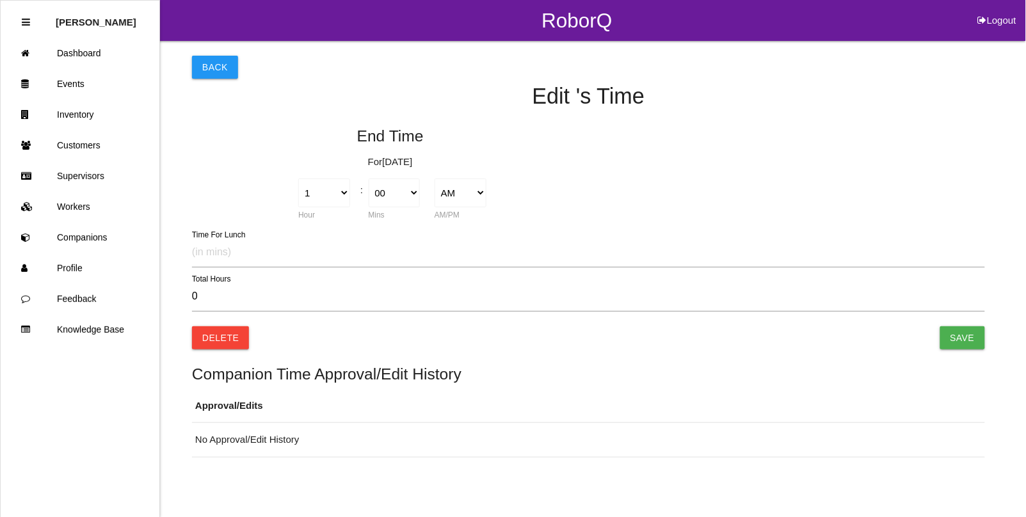
select select "3"
select select "30"
select select "2"
type input "30"
type input "8.00"
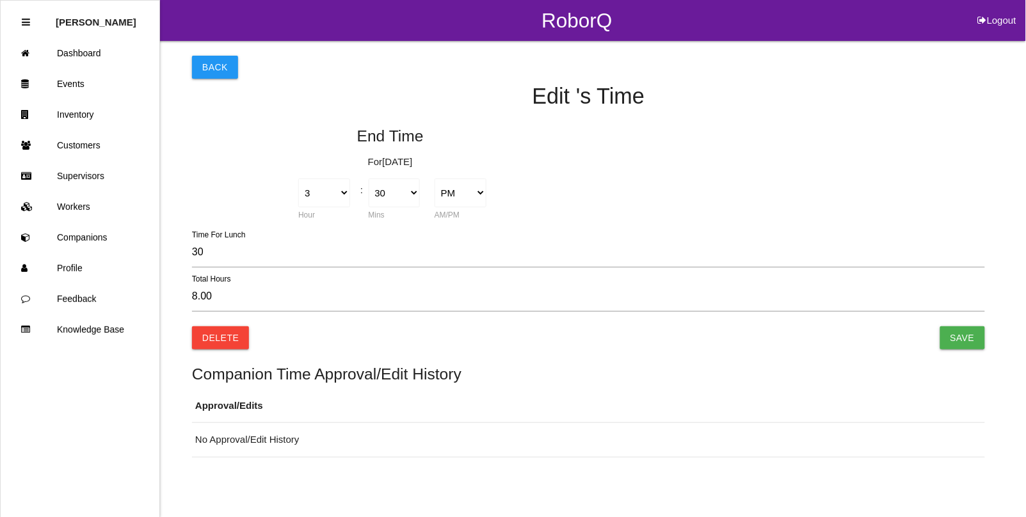
select select "7"
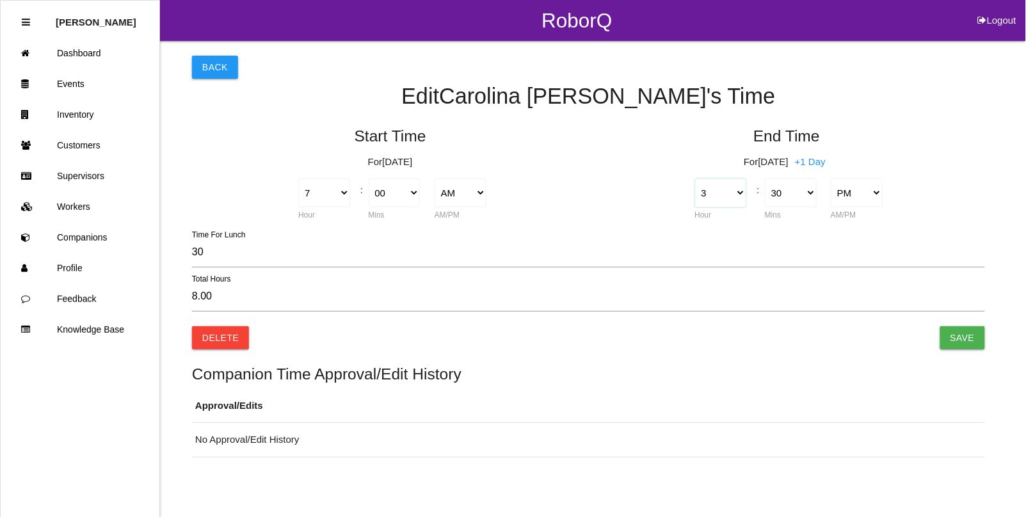
click at [736, 191] on select "1 2 3 4 5 6 7 8 9 10 11 12" at bounding box center [721, 193] width 52 height 29
select select "7"
click at [695, 179] on select "1 2 3 4 5 6 7 8 9 10 11 12" at bounding box center [721, 193] width 52 height 29
type input "12.00"
click at [866, 187] on select "AM PM" at bounding box center [857, 193] width 52 height 29
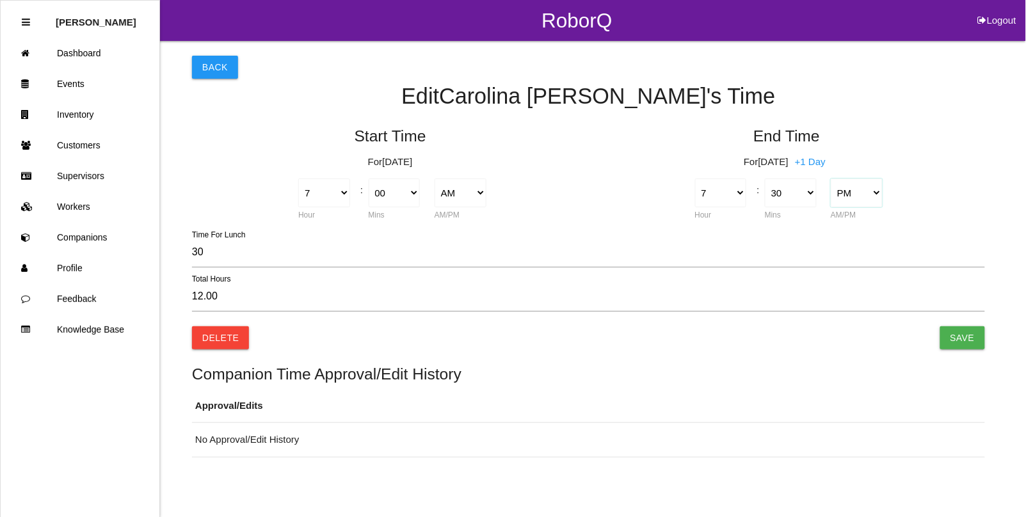
select select "1"
click at [831, 179] on select "AM PM" at bounding box center [857, 193] width 52 height 29
type input "0.00"
click at [957, 337] on input "Save" at bounding box center [962, 337] width 45 height 23
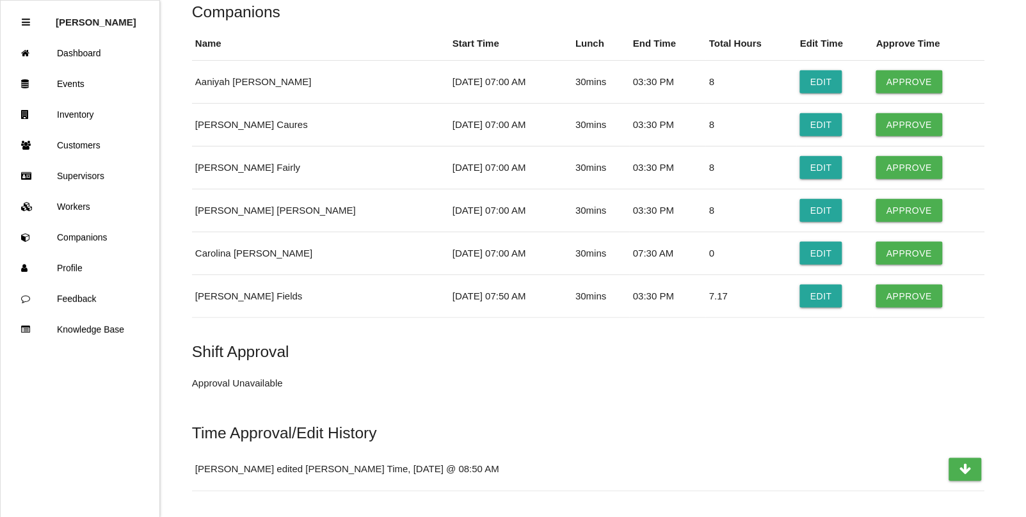
scroll to position [2996, 0]
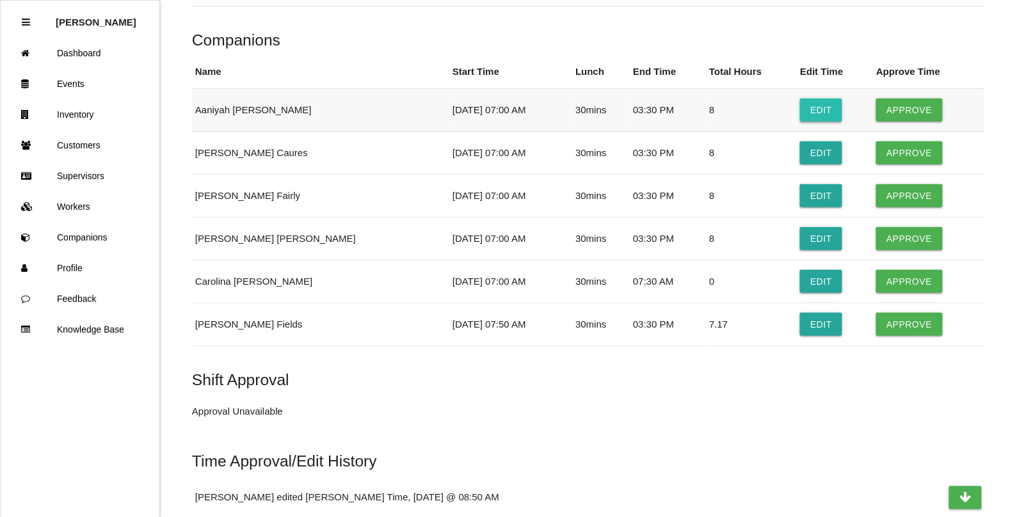
click at [800, 122] on button "Edit" at bounding box center [821, 110] width 42 height 23
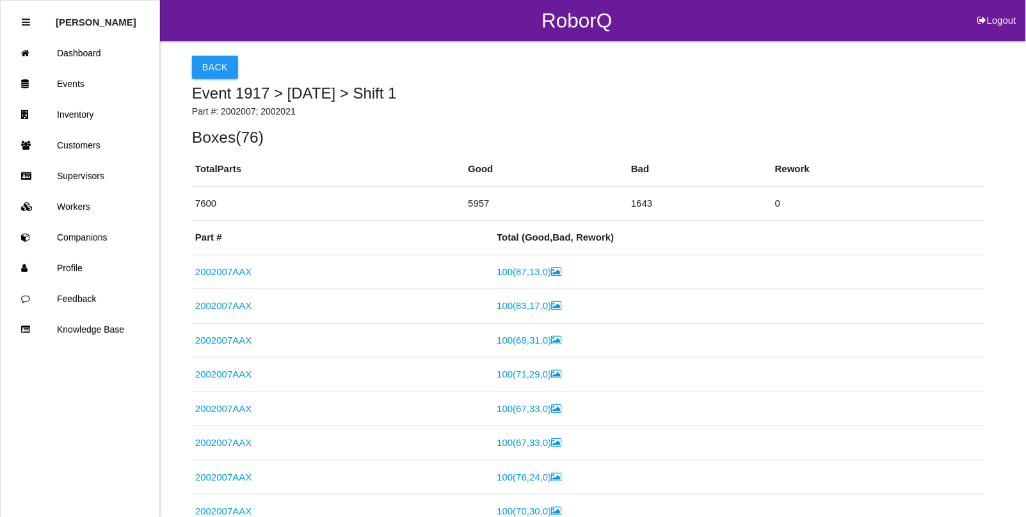
select select "7"
select select "3"
select select "30"
select select "2"
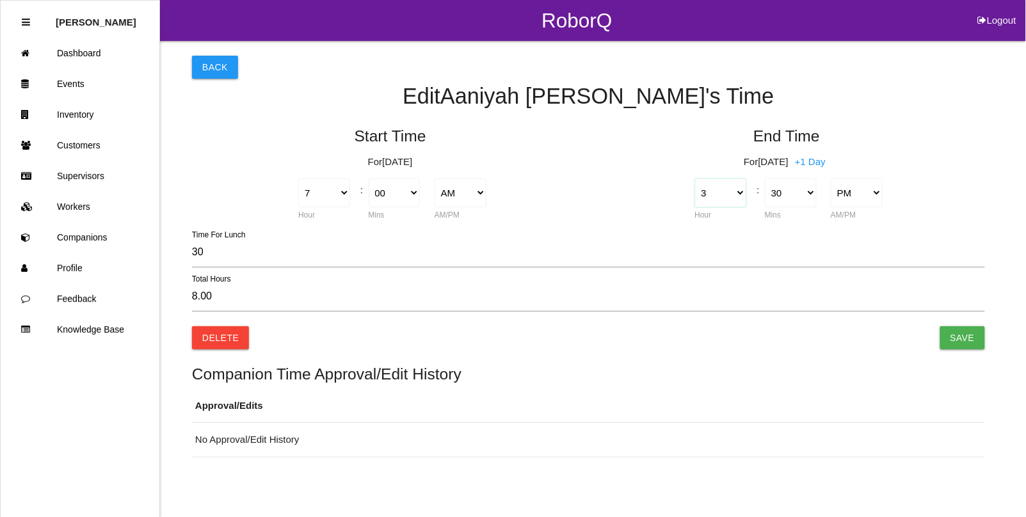
click at [729, 191] on select "1 2 3 4 5 6 7 8 9 10 11 12" at bounding box center [721, 193] width 52 height 29
select select "2"
click at [695, 179] on select "1 2 3 4 5 6 7 8 9 10 11 12" at bounding box center [721, 193] width 52 height 29
type input "7.00"
click at [968, 336] on input "Save" at bounding box center [962, 337] width 45 height 23
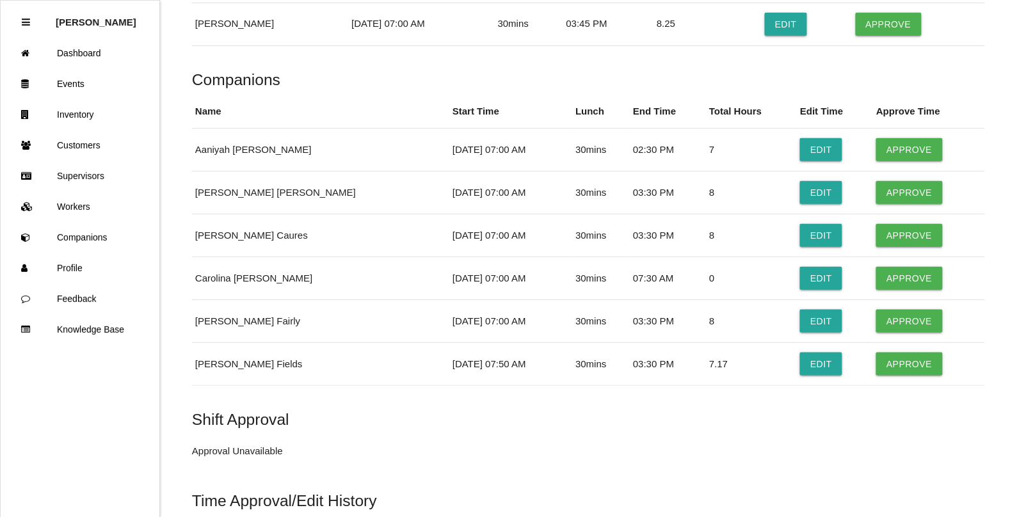
scroll to position [2959, 0]
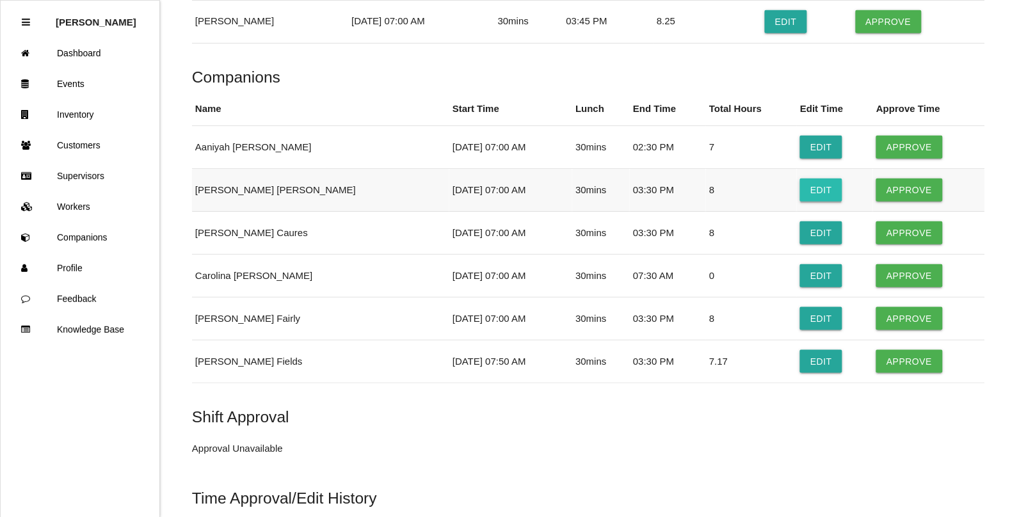
click at [800, 200] on button "Edit" at bounding box center [821, 190] width 42 height 23
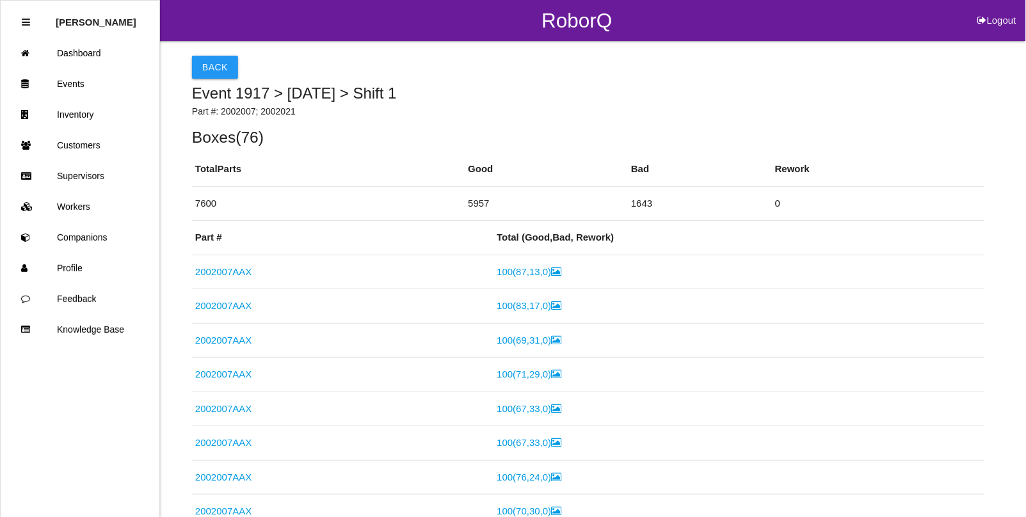
select select "7"
select select "3"
select select "30"
select select "2"
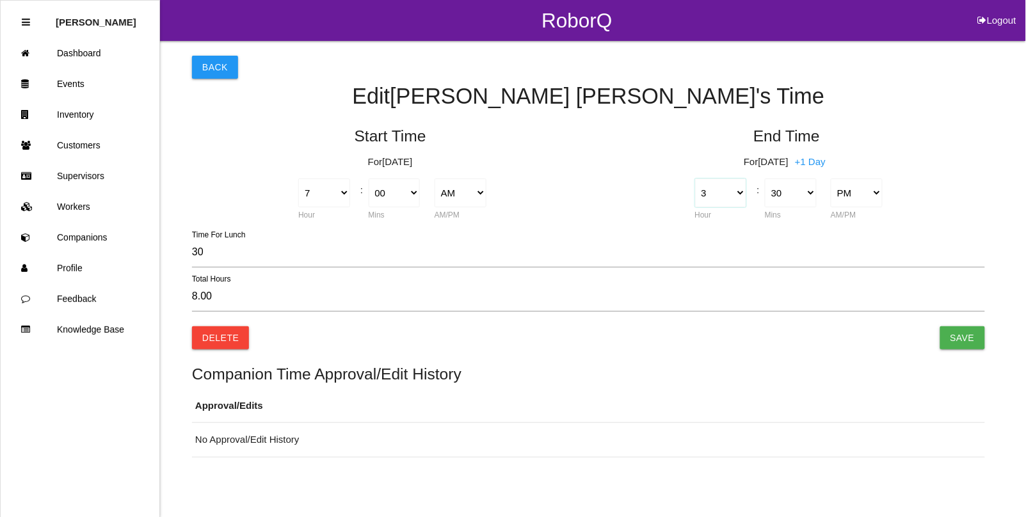
click at [744, 194] on select "1 2 3 4 5 6 7 8 9 10 11 12" at bounding box center [721, 193] width 52 height 29
select select "2"
click at [695, 179] on select "1 2 3 4 5 6 7 8 9 10 11 12" at bounding box center [721, 193] width 52 height 29
type input "7.00"
click at [957, 339] on input "Save" at bounding box center [962, 337] width 45 height 23
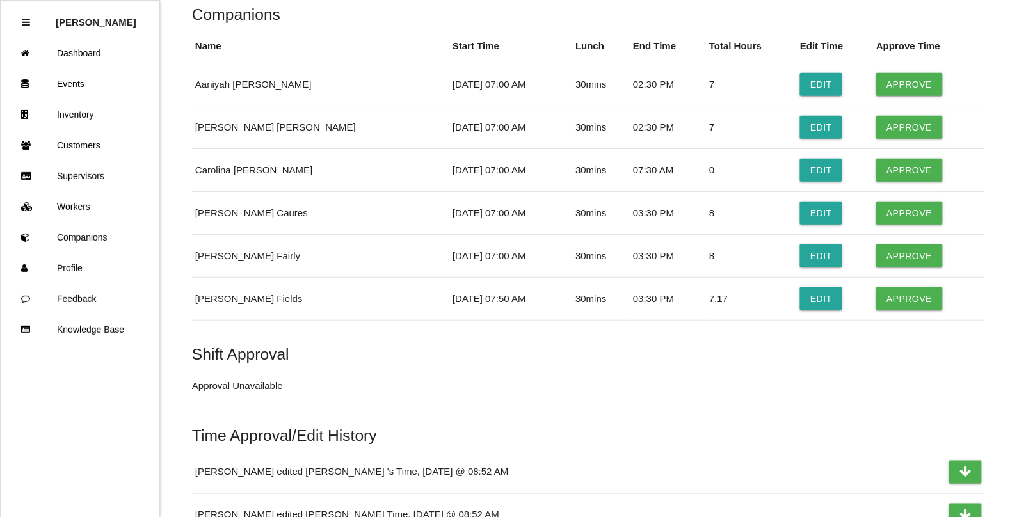
scroll to position [3039, 0]
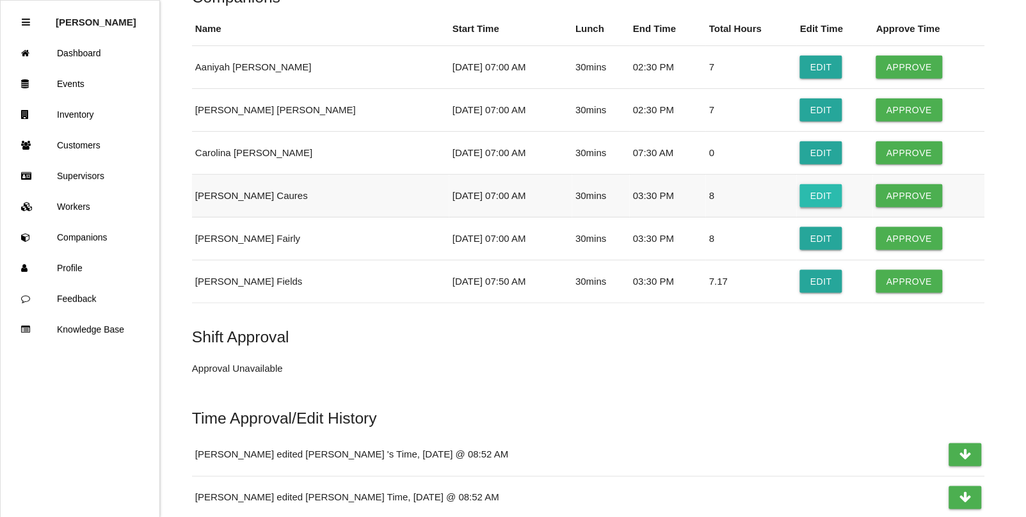
click at [802, 206] on button "Edit" at bounding box center [821, 195] width 42 height 23
select select "7"
select select "3"
select select "30"
select select "2"
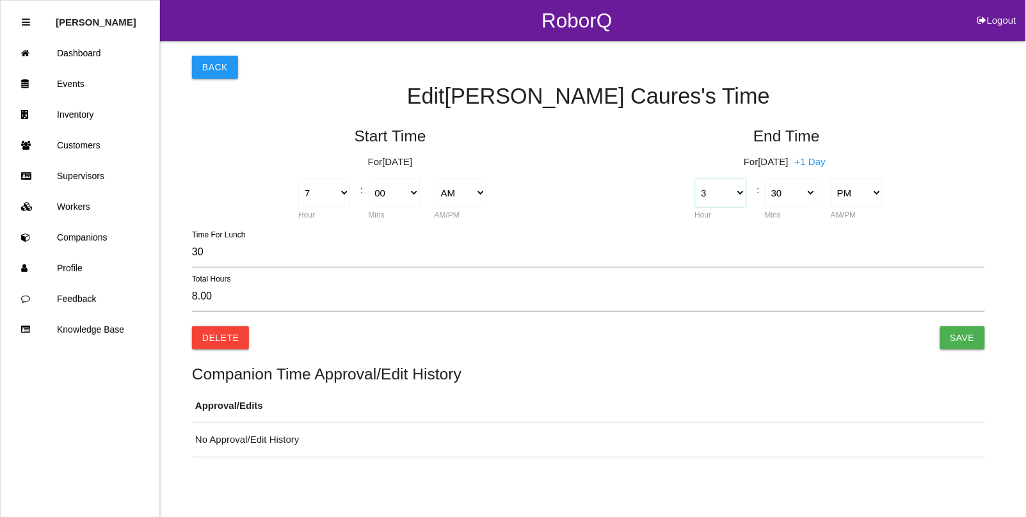
click at [741, 194] on select "1 2 3 4 5 6 7 8 9 10 11 12" at bounding box center [721, 193] width 52 height 29
select select "2"
click at [695, 179] on select "1 2 3 4 5 6 7 8 9 10 11 12" at bounding box center [721, 193] width 52 height 29
type input "7.00"
click at [966, 331] on input "Save" at bounding box center [962, 337] width 45 height 23
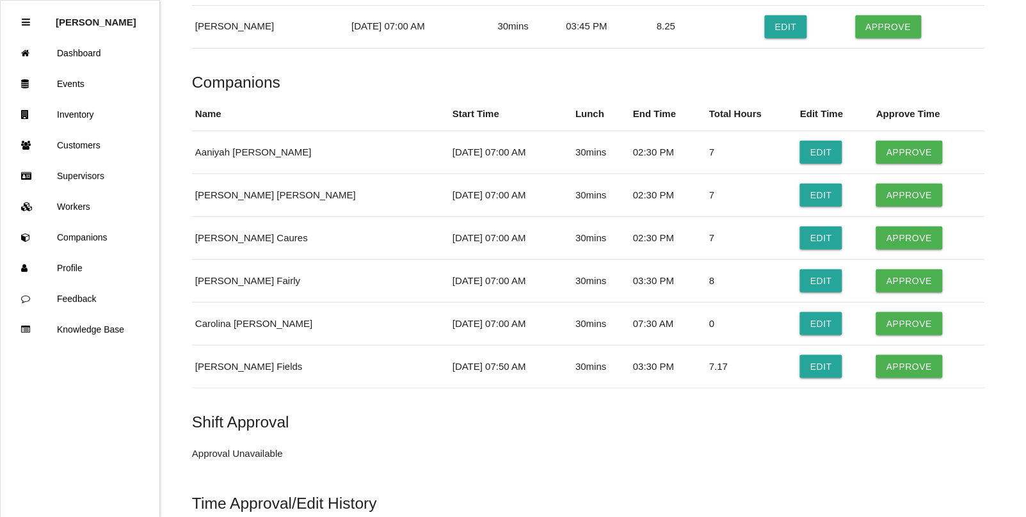
scroll to position [2886, 0]
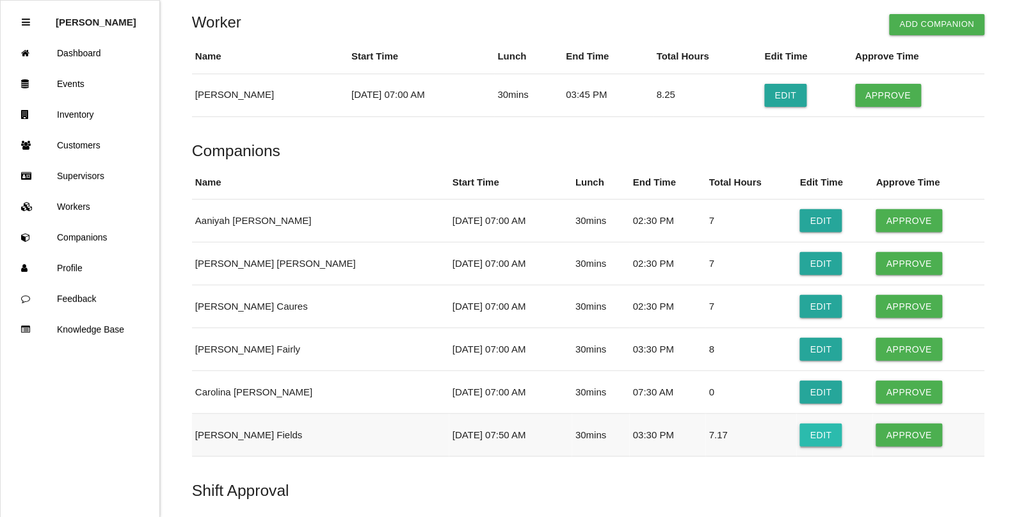
click at [805, 447] on button "Edit" at bounding box center [821, 435] width 42 height 23
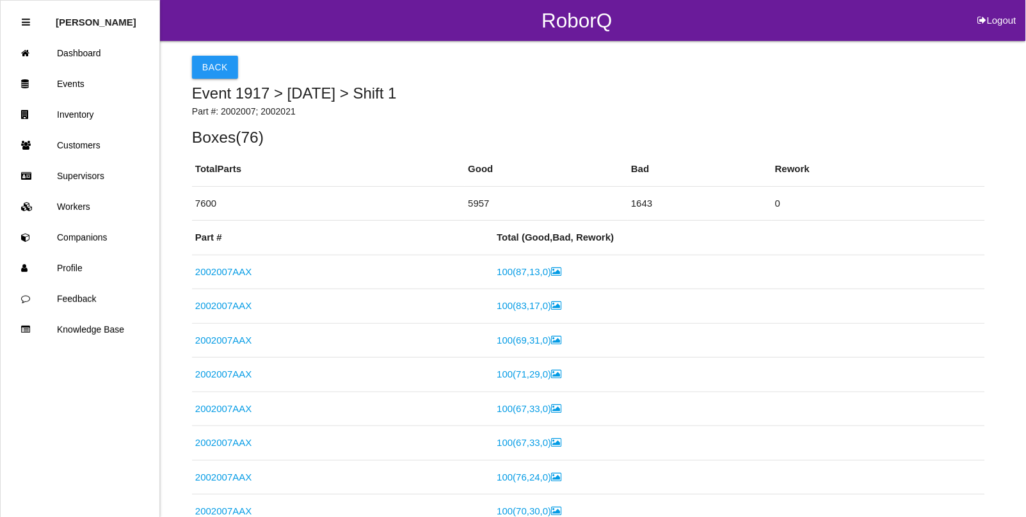
select select "7"
select select "50"
select select "3"
select select "30"
select select "2"
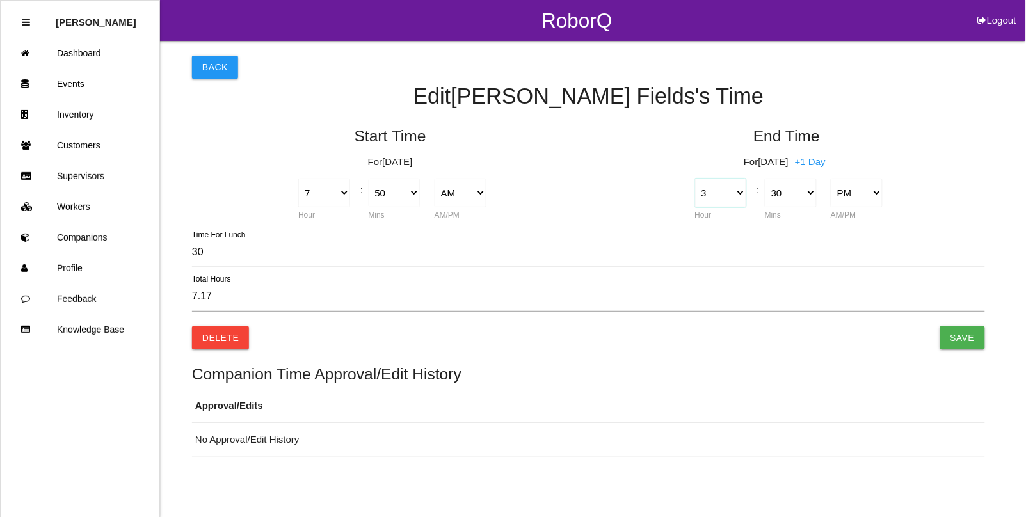
drag, startPoint x: 737, startPoint y: 193, endPoint x: 737, endPoint y: 205, distance: 12.2
click at [737, 192] on select "1 2 3 4 5 6 7 8 9 10 11 12" at bounding box center [721, 193] width 52 height 29
select select "2"
click at [695, 179] on select "1 2 3 4 5 6 7 8 9 10 11 12" at bounding box center [721, 193] width 52 height 29
type input "6.17"
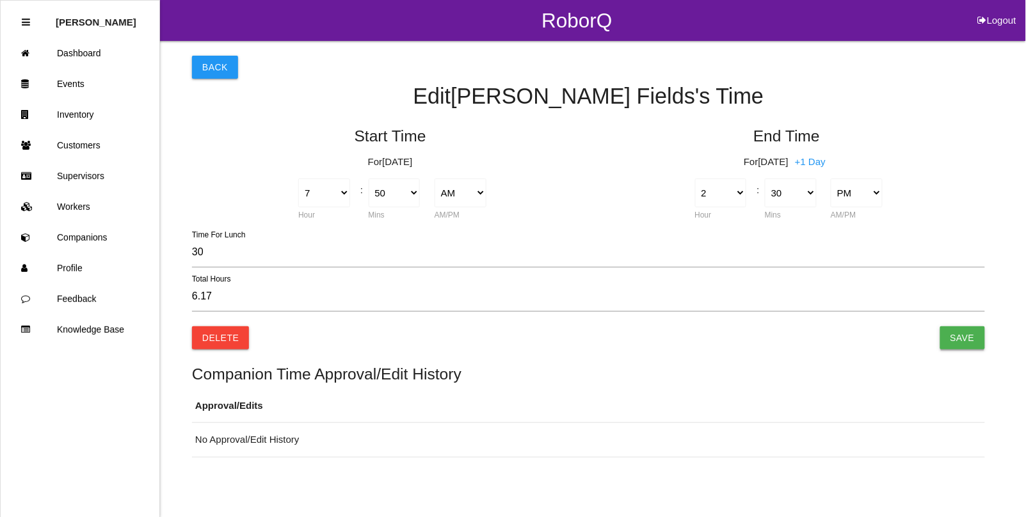
click at [948, 337] on input "Save" at bounding box center [962, 337] width 45 height 23
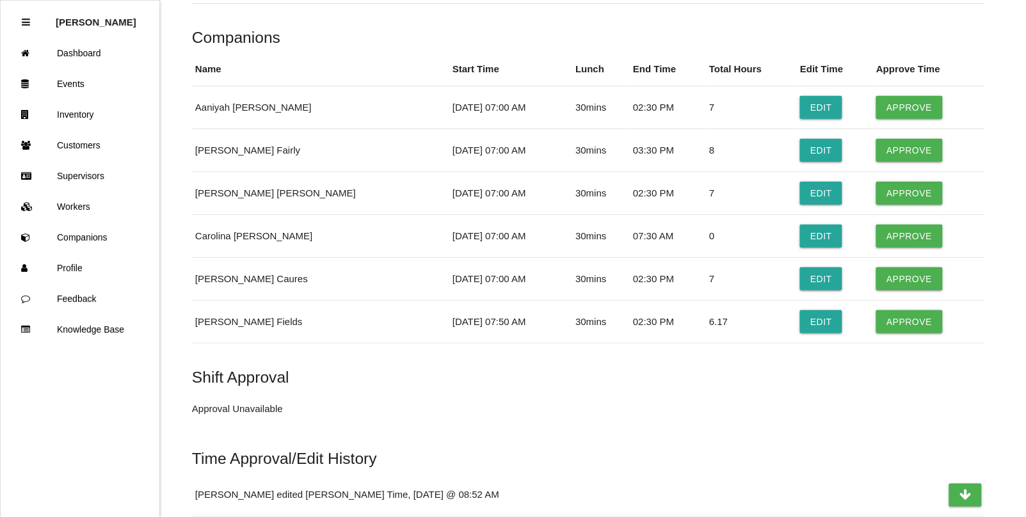
scroll to position [3039, 0]
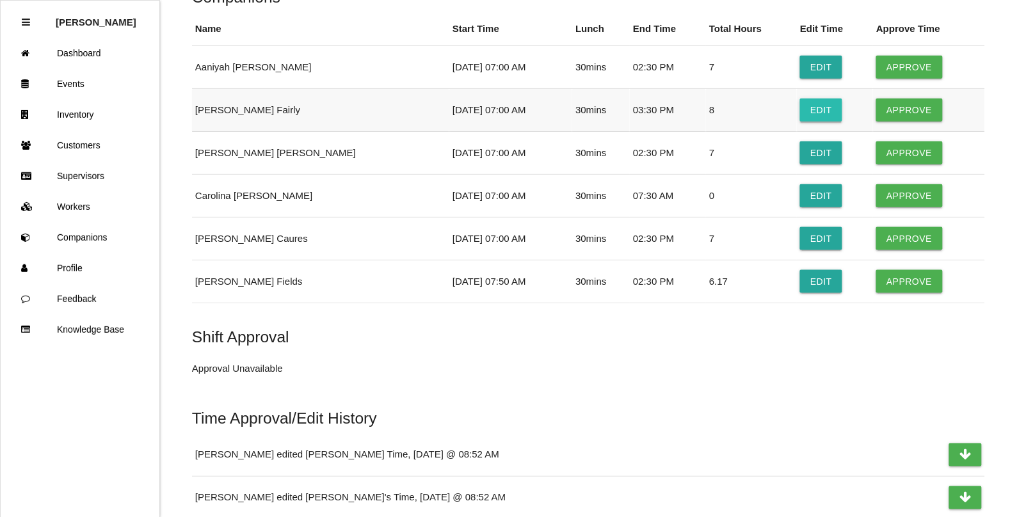
click at [801, 122] on button "Edit" at bounding box center [821, 110] width 42 height 23
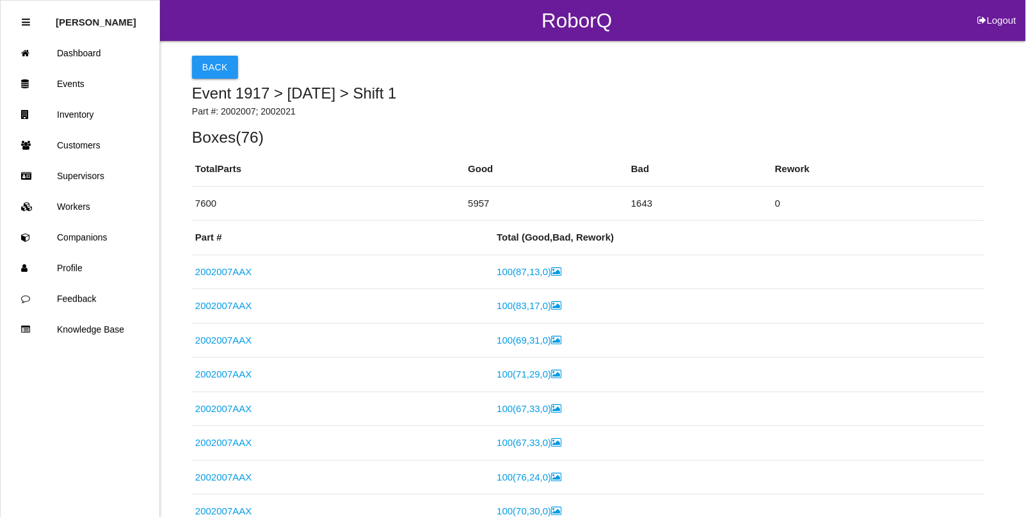
select select "7"
select select "3"
select select "30"
select select "2"
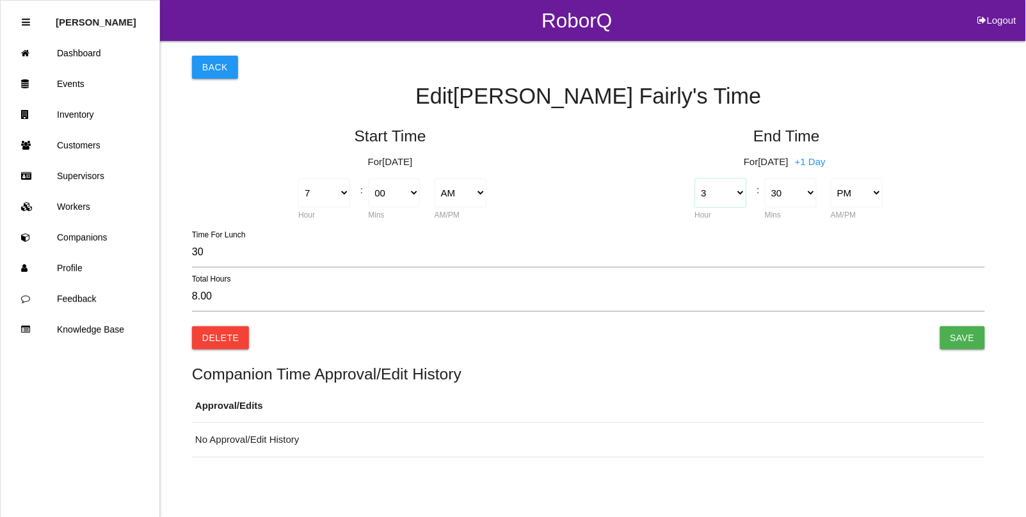
click at [736, 198] on select "1 2 3 4 5 6 7 8 9 10 11 12" at bounding box center [721, 193] width 52 height 29
select select "2"
click at [695, 179] on select "1 2 3 4 5 6 7 8 9 10 11 12" at bounding box center [721, 193] width 52 height 29
type input "7.00"
click at [957, 337] on input "Save" at bounding box center [962, 337] width 45 height 23
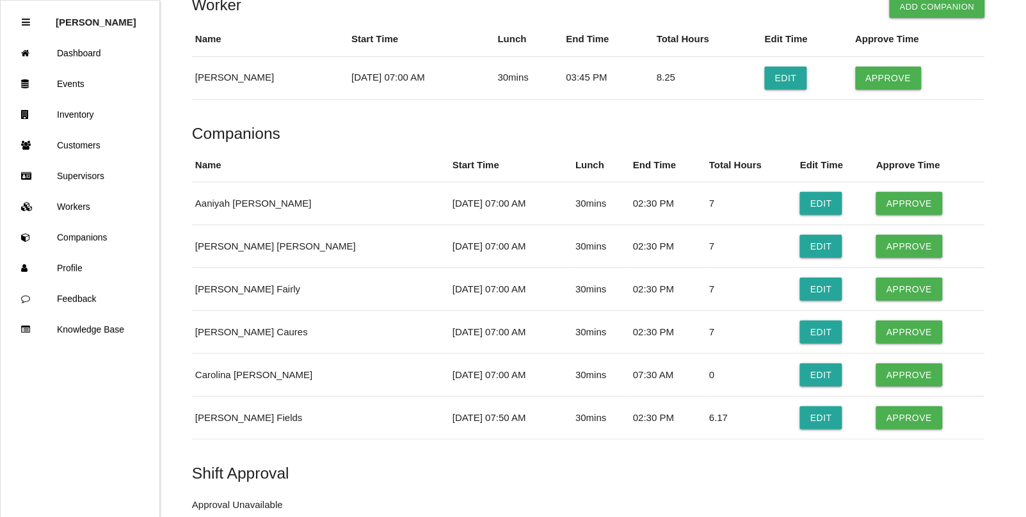
scroll to position [2879, 0]
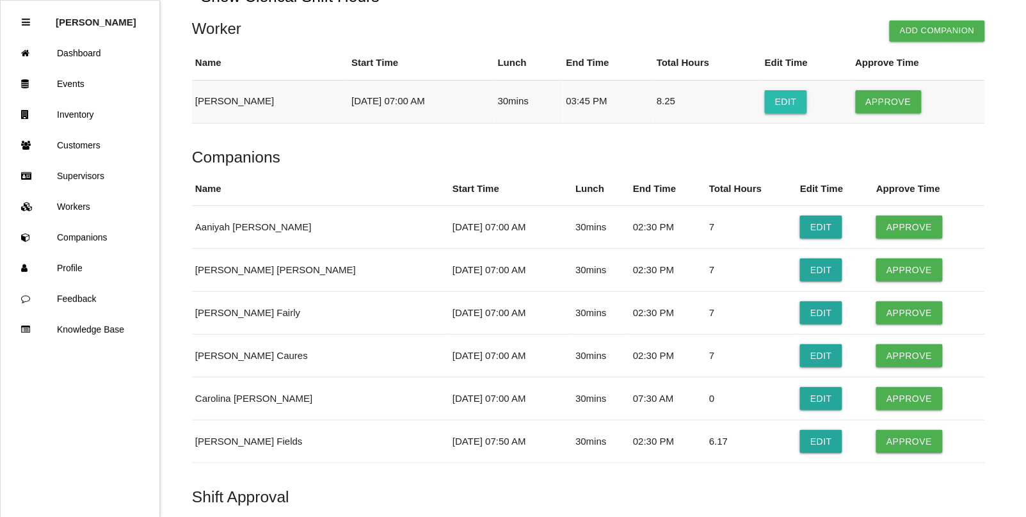
click at [777, 112] on button "Edit" at bounding box center [786, 101] width 42 height 23
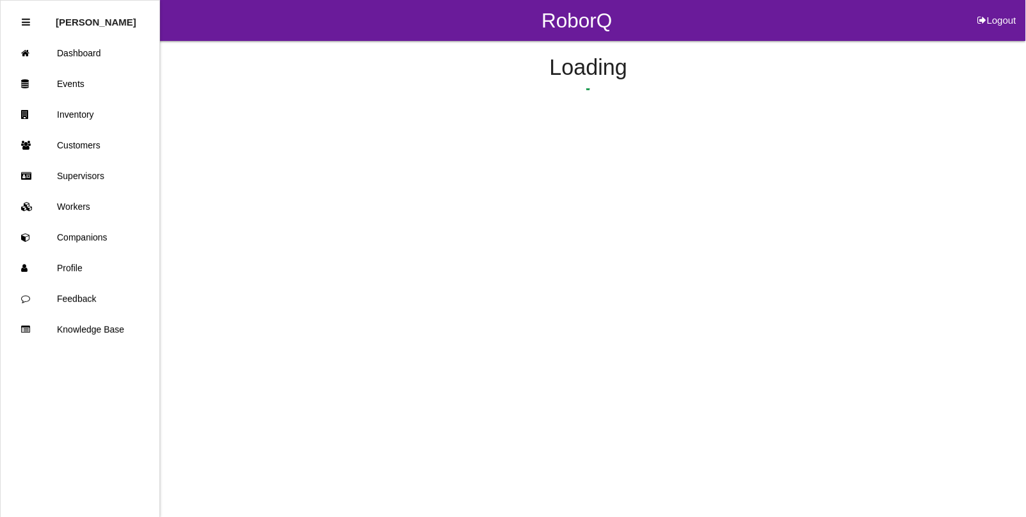
select select "7"
select select "3"
select select "45"
select select "2"
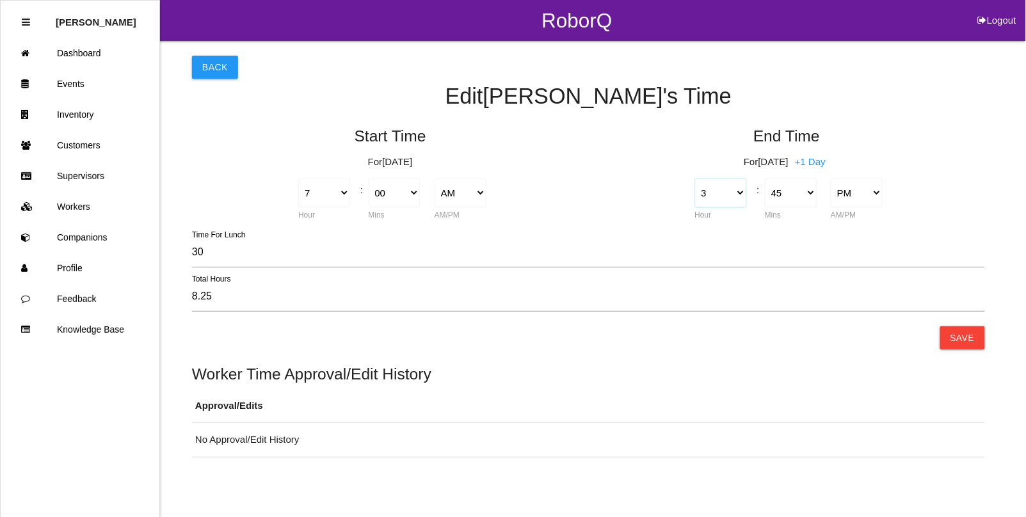
click at [738, 190] on select "1 2 3 4 5 6 7 8 9 10 11 12" at bounding box center [721, 193] width 52 height 29
select select "12"
click at [695, 179] on select "1 2 3 4 5 6 7 8 9 10 11 12" at bounding box center [721, 193] width 52 height 29
type input "5.25"
click at [791, 187] on select "00 01 02 03 04 05 06 07 08 09 10 11 12 13 14 15 16 17 18 19 20 21 22 23 24 25 2…" at bounding box center [791, 193] width 52 height 29
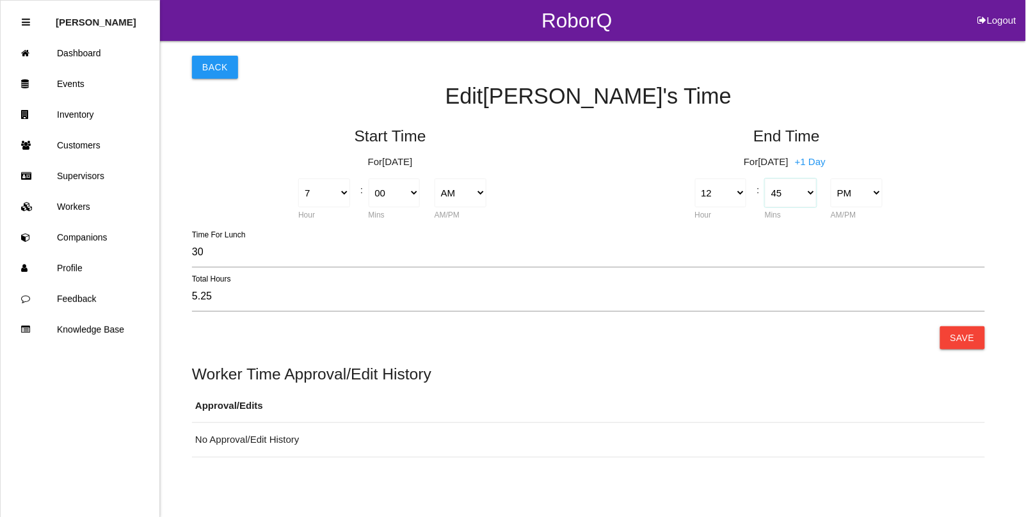
select select "29"
click at [765, 179] on select "00 01 02 03 04 05 06 07 08 09 10 11 12 13 14 15 16 17 18 19 20 21 22 23 24 25 2…" at bounding box center [791, 193] width 52 height 29
type input "4.98"
click at [845, 191] on select "AM PM" at bounding box center [857, 193] width 52 height 29
click at [831, 179] on select "AM PM" at bounding box center [857, 193] width 52 height 29
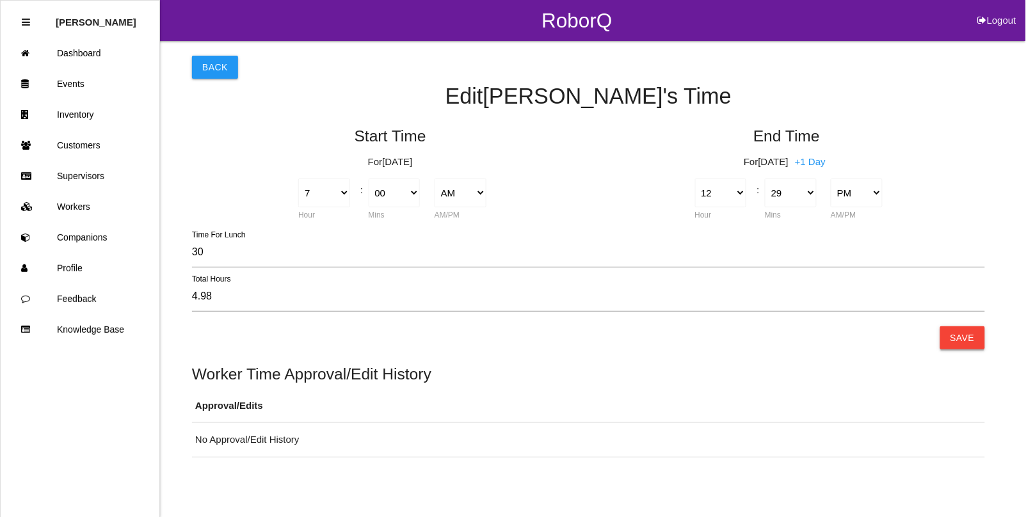
click at [958, 337] on button "Save" at bounding box center [962, 337] width 45 height 23
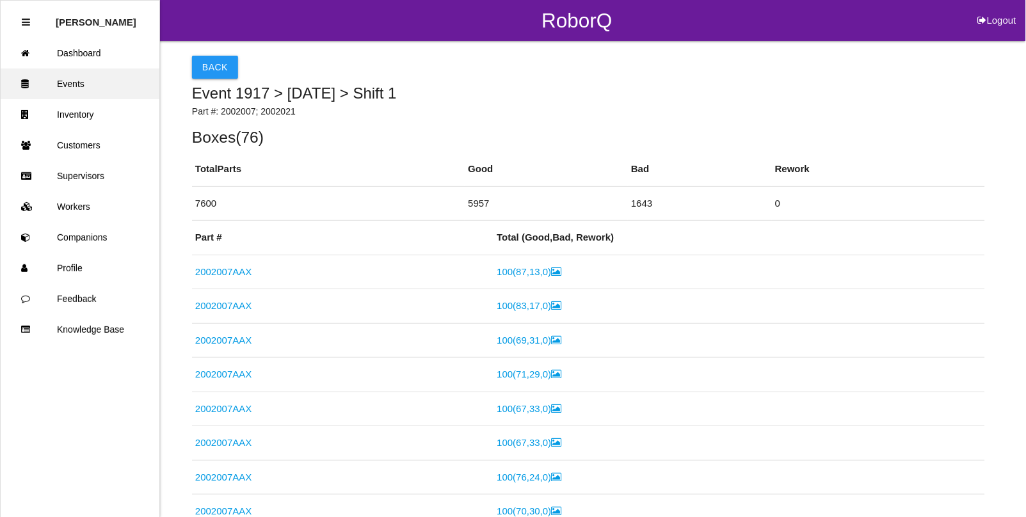
click at [70, 90] on link "Events" at bounding box center [80, 83] width 159 height 31
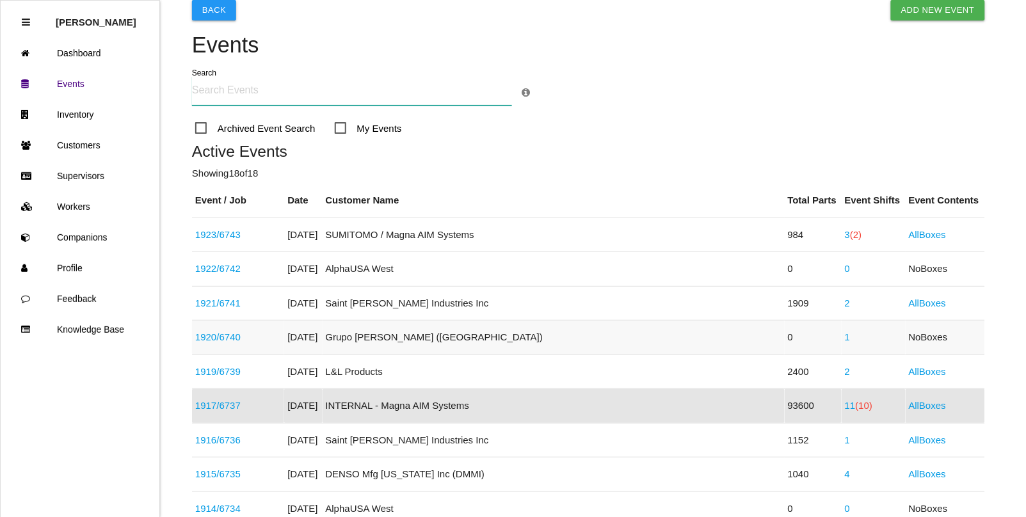
scroll to position [80, 0]
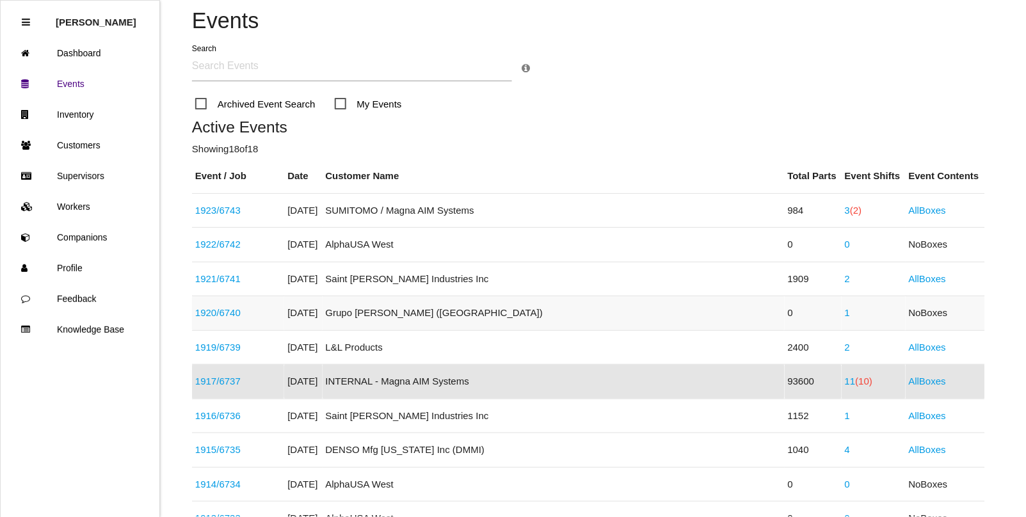
click at [219, 312] on link "1920 / 6740" at bounding box center [217, 312] width 45 height 11
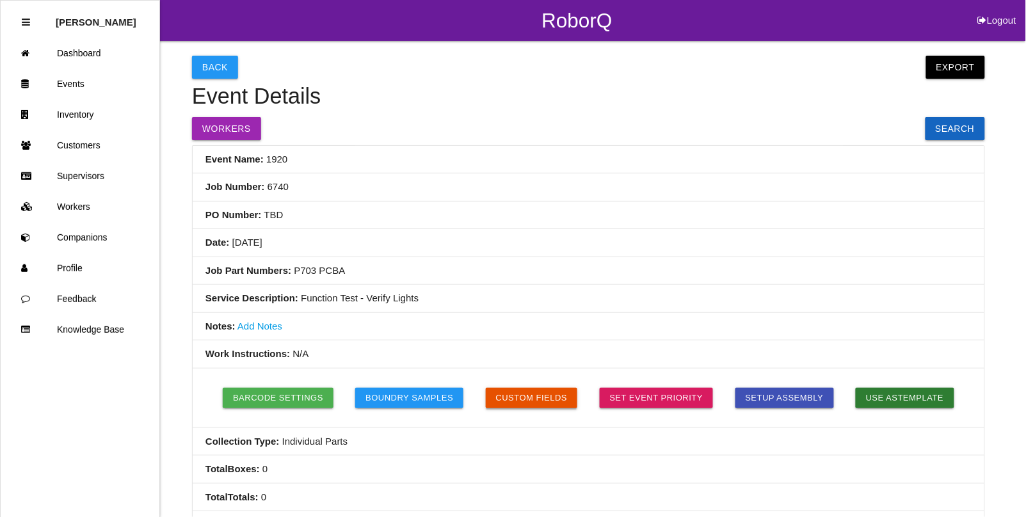
click at [550, 401] on button "Custom Fields" at bounding box center [532, 398] width 92 height 20
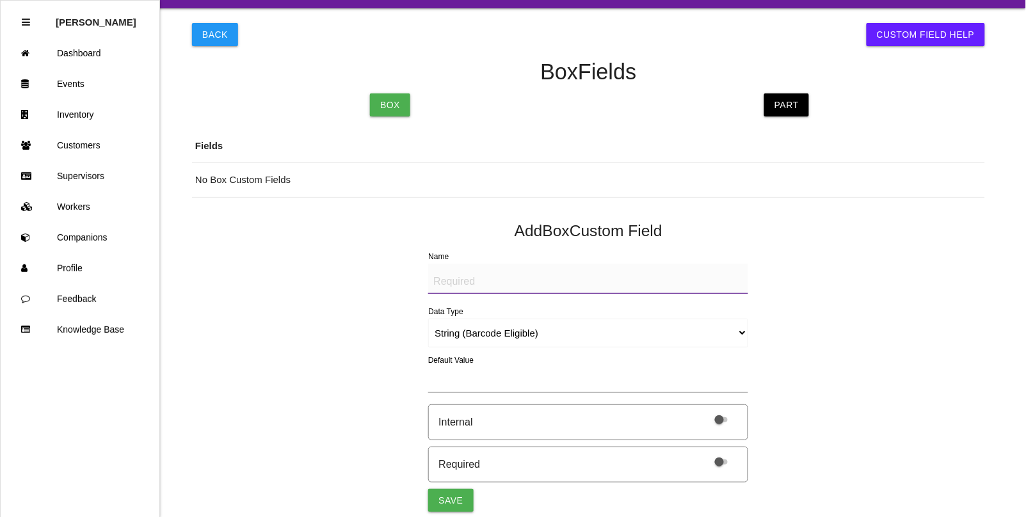
scroll to position [20, 0]
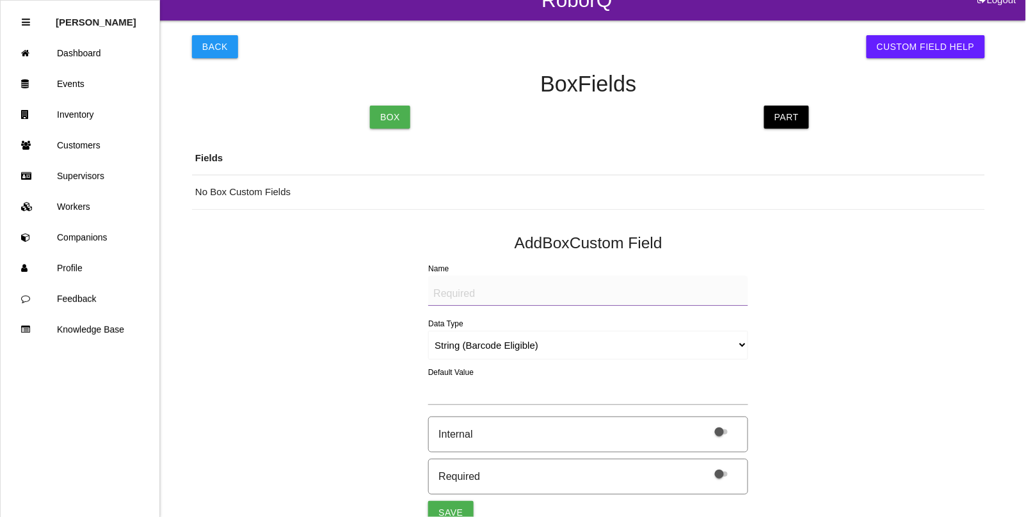
click at [477, 296] on textarea "Name" at bounding box center [588, 291] width 320 height 30
type textarea "Batch No."
click at [522, 340] on select "String (Barcode Eligible) Number Instructions True/False Select One of Many Sel…" at bounding box center [588, 345] width 320 height 29
click at [428, 331] on select "String (Barcode Eligible) Number Instructions True/False Select One of Many Sel…" at bounding box center [588, 345] width 320 height 29
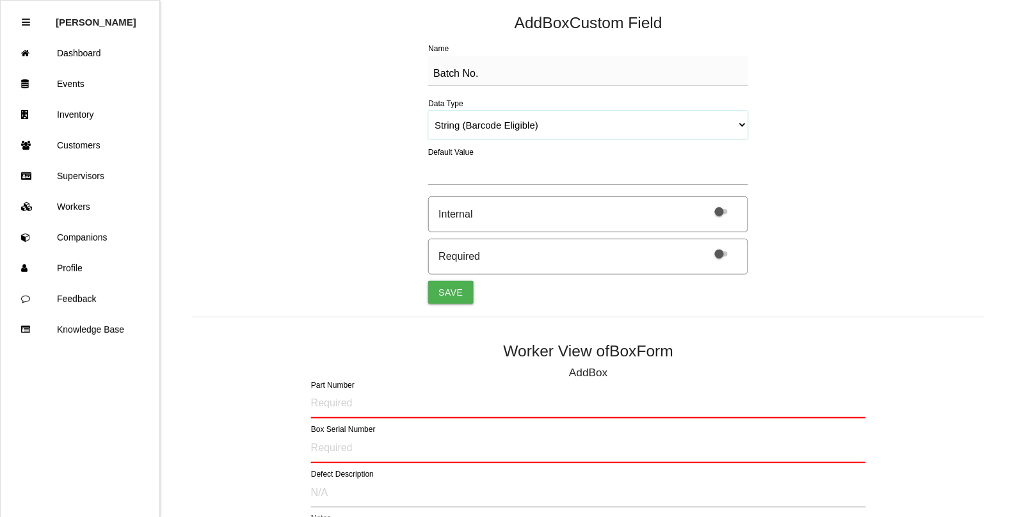
scroll to position [260, 0]
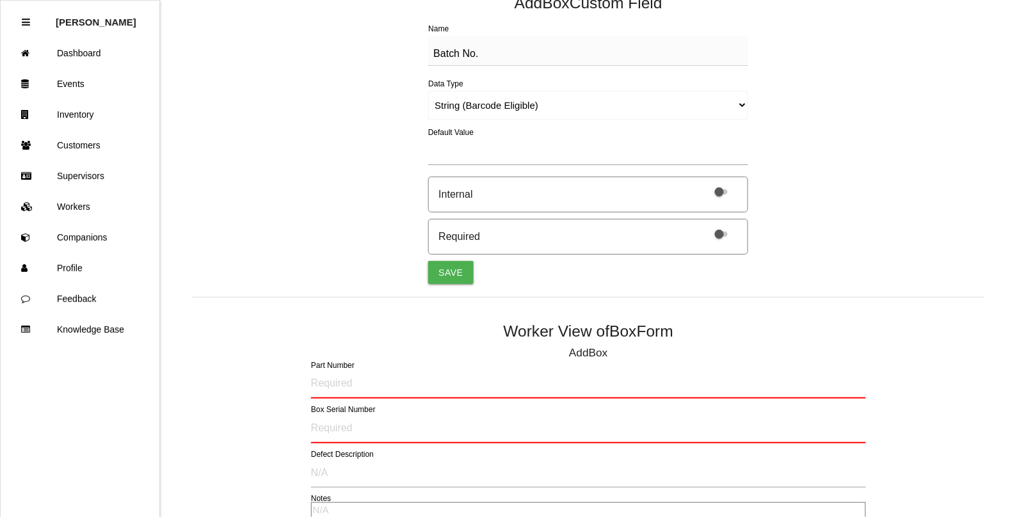
click at [720, 234] on span at bounding box center [721, 234] width 13 height 5
click at [704, 226] on input "checkbox" at bounding box center [704, 226] width 0 height 0
click at [442, 276] on button "Save" at bounding box center [450, 272] width 45 height 23
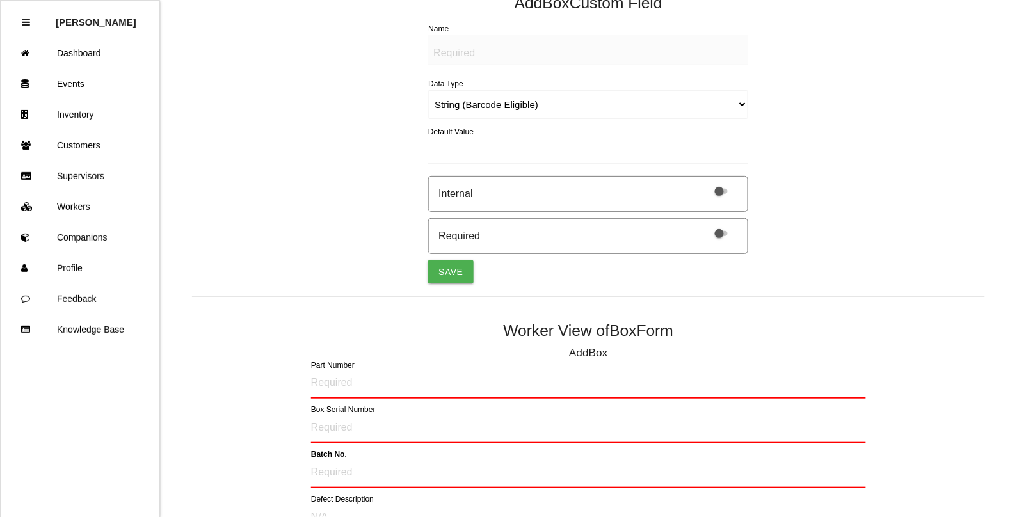
click at [463, 53] on textarea "Name" at bounding box center [588, 50] width 320 height 30
type textarea "Quantity"
click at [455, 101] on select "String (Barcode Eligible) Number Instructions True/False Select One of Many Sel…" at bounding box center [588, 104] width 320 height 29
select select "number"
click at [428, 90] on select "String (Barcode Eligible) Number Instructions True/False Select One of Many Sel…" at bounding box center [588, 104] width 320 height 29
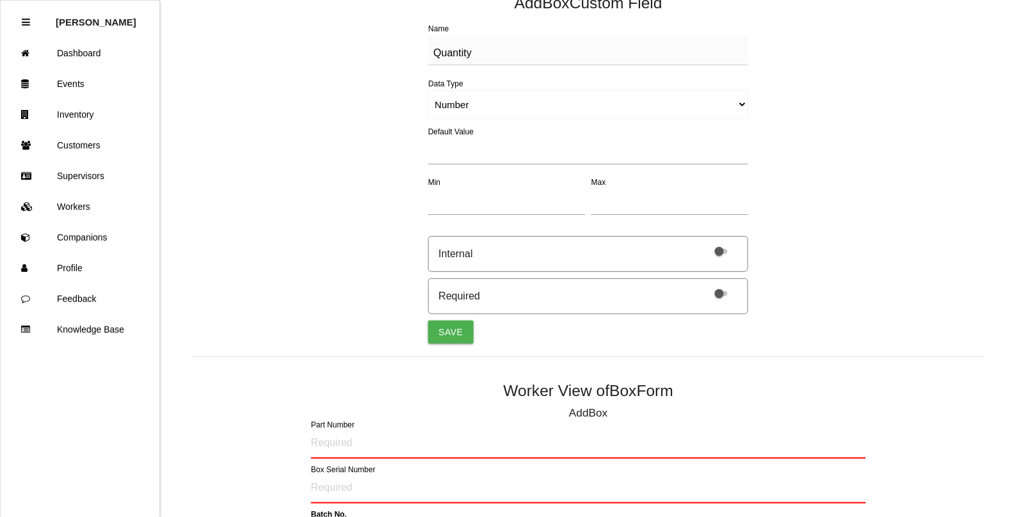
click at [729, 298] on label at bounding box center [717, 292] width 27 height 11
click at [704, 285] on input "checkbox" at bounding box center [704, 285] width 0 height 0
click at [459, 331] on button "Save" at bounding box center [450, 332] width 45 height 23
select select "string"
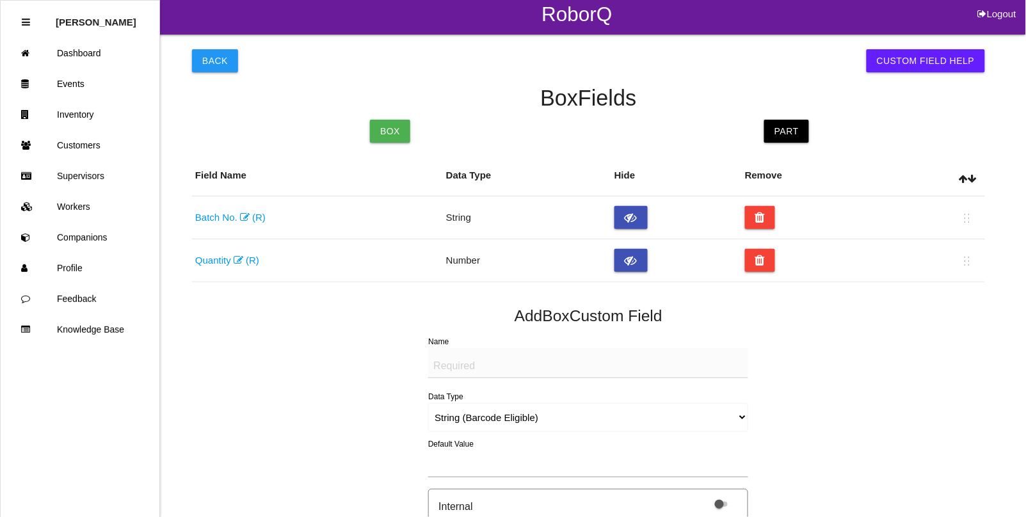
scroll to position [3, 0]
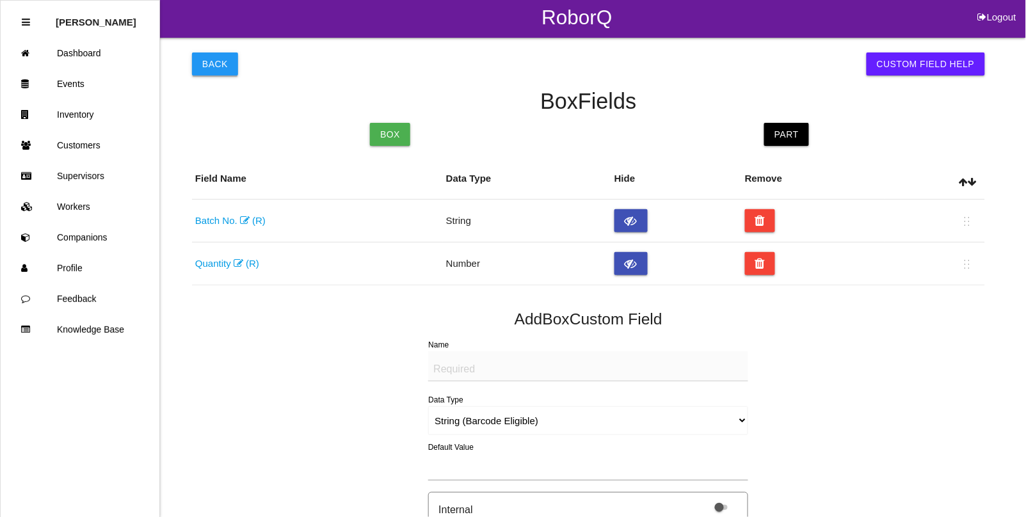
click at [205, 54] on button "Back" at bounding box center [215, 63] width 46 height 23
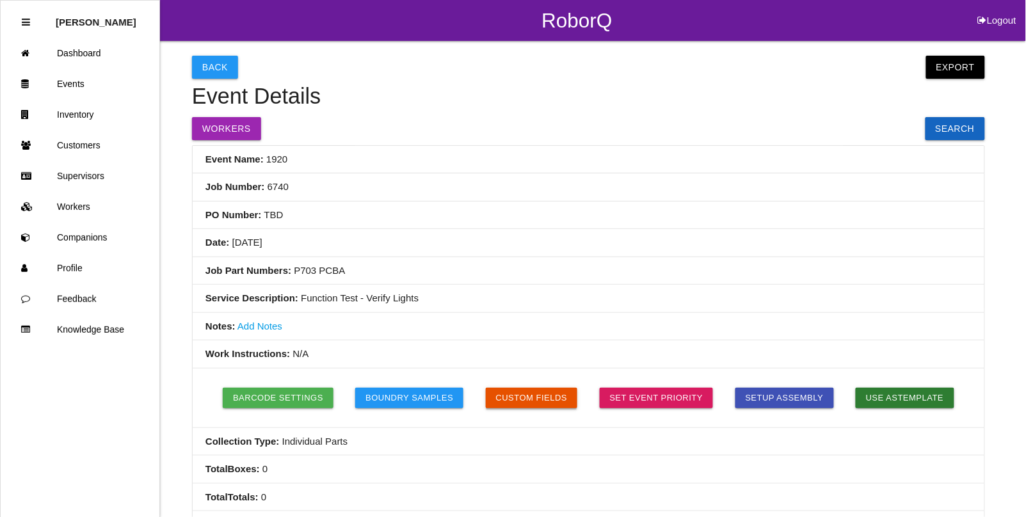
click at [529, 392] on button "Custom Fields" at bounding box center [532, 398] width 92 height 20
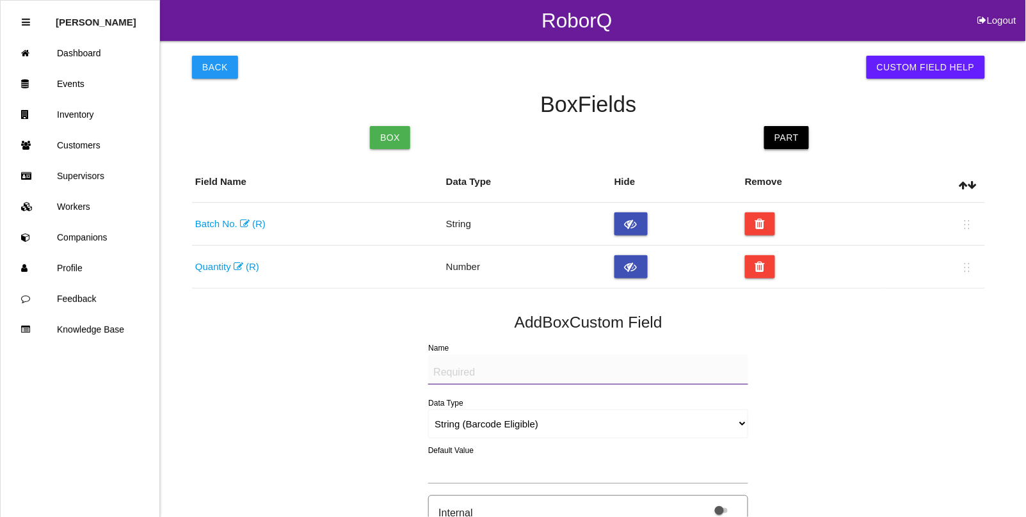
click at [787, 136] on link "Part" at bounding box center [786, 137] width 45 height 23
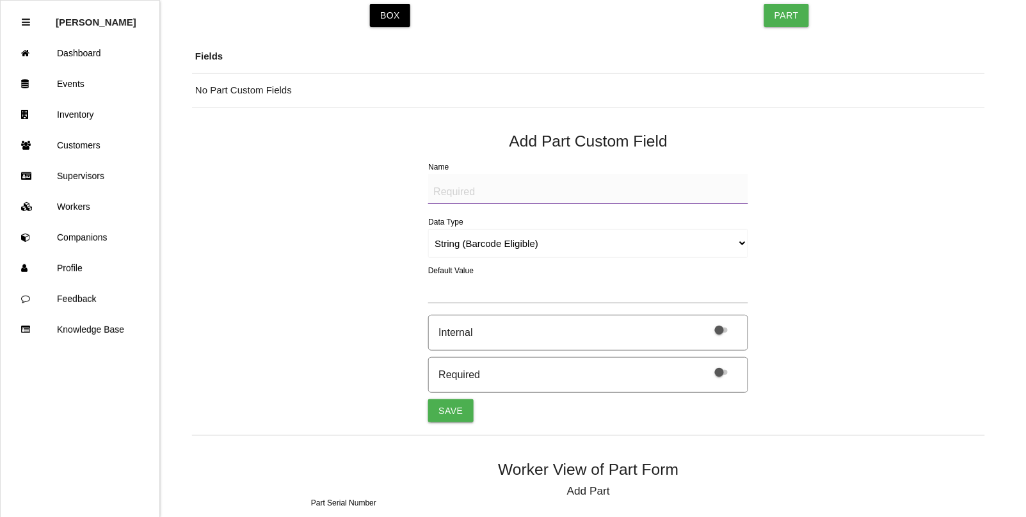
scroll to position [42, 0]
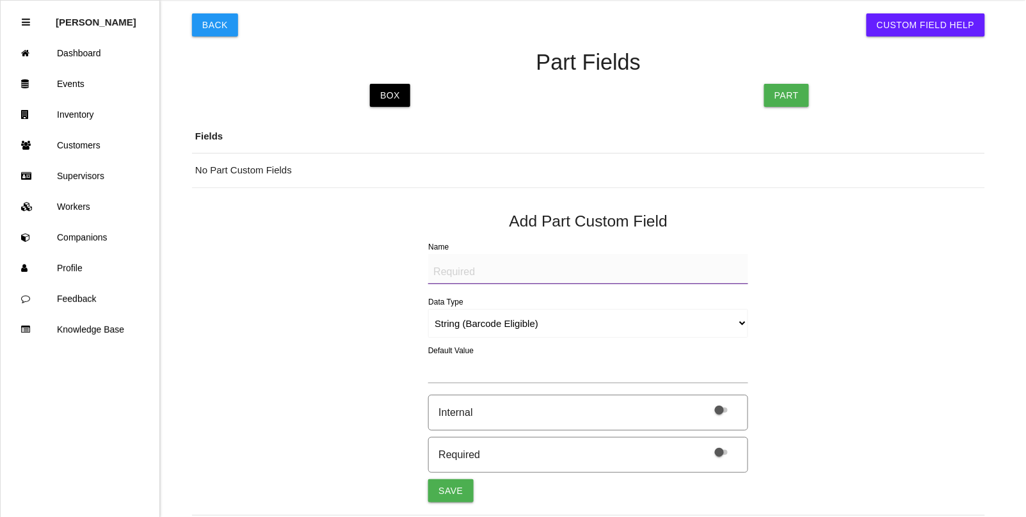
click at [458, 266] on textarea "Name" at bounding box center [588, 269] width 320 height 30
click at [74, 82] on link "Events" at bounding box center [80, 83] width 159 height 31
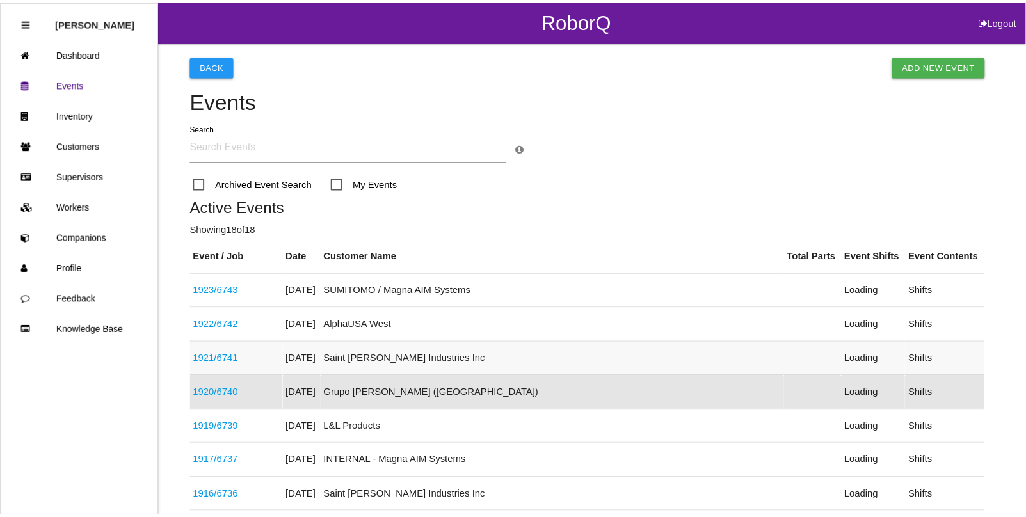
scroll to position [135, 0]
